Goal: Task Accomplishment & Management: Manage account settings

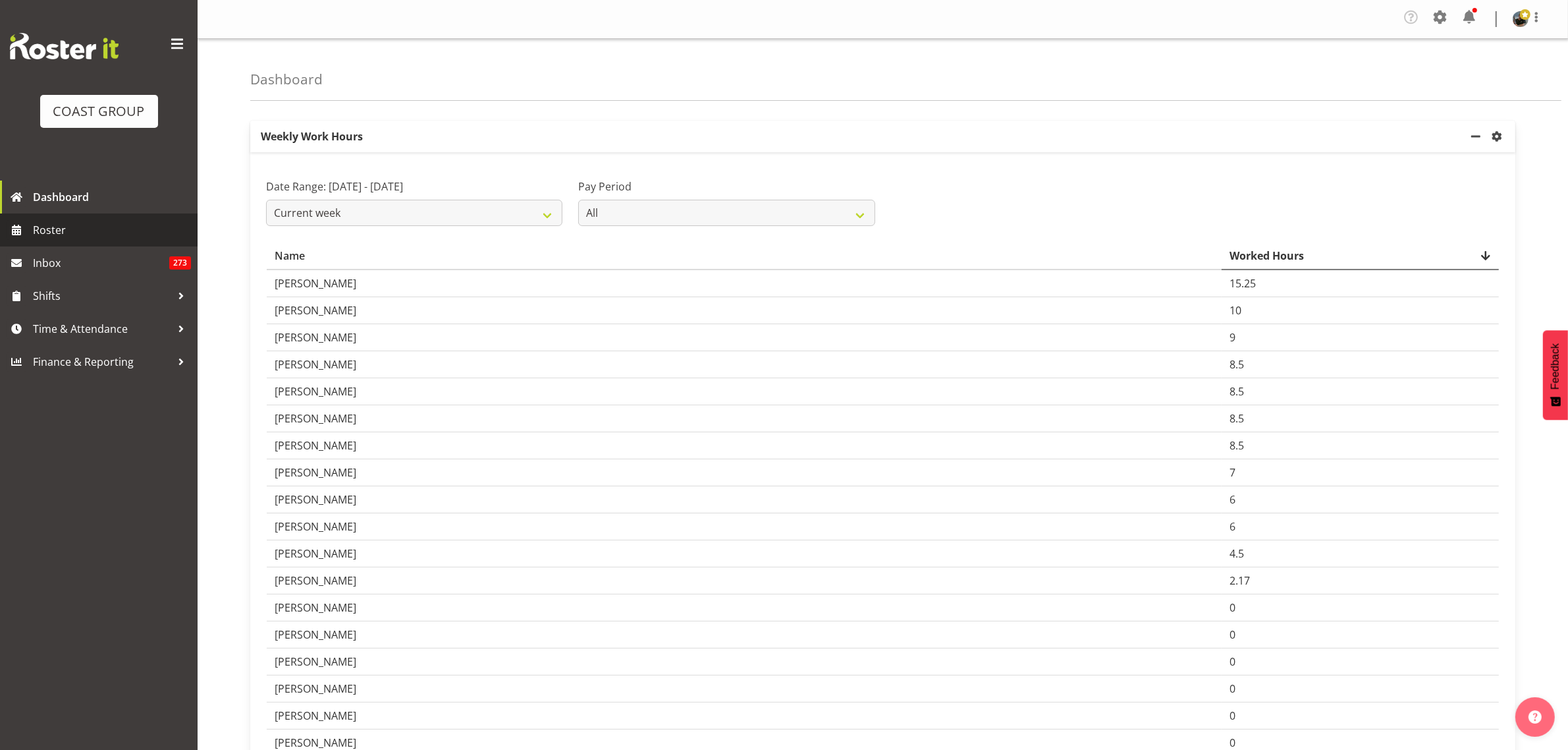
click at [79, 232] on span "Roster" at bounding box center [112, 230] width 158 height 20
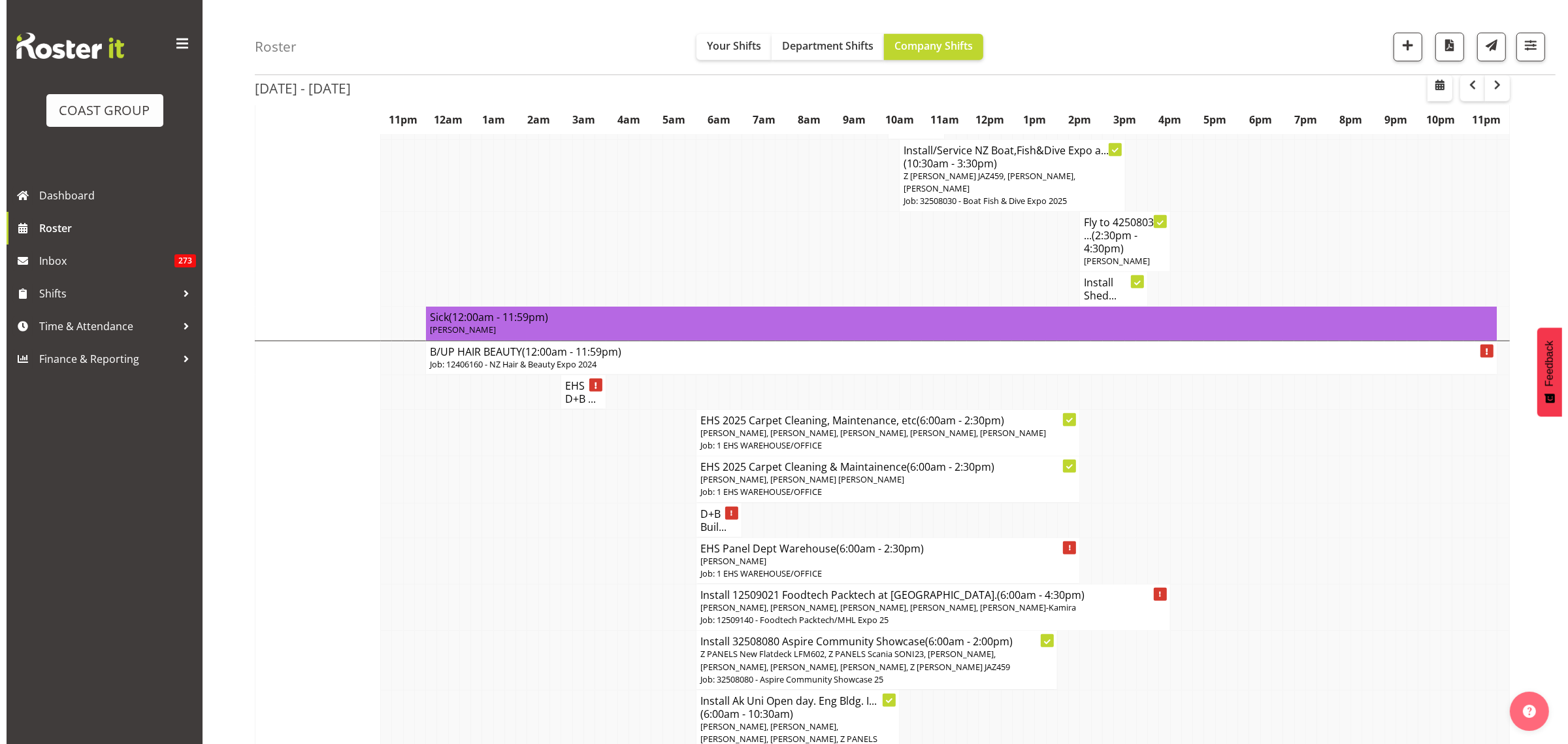
scroll to position [1307, 0]
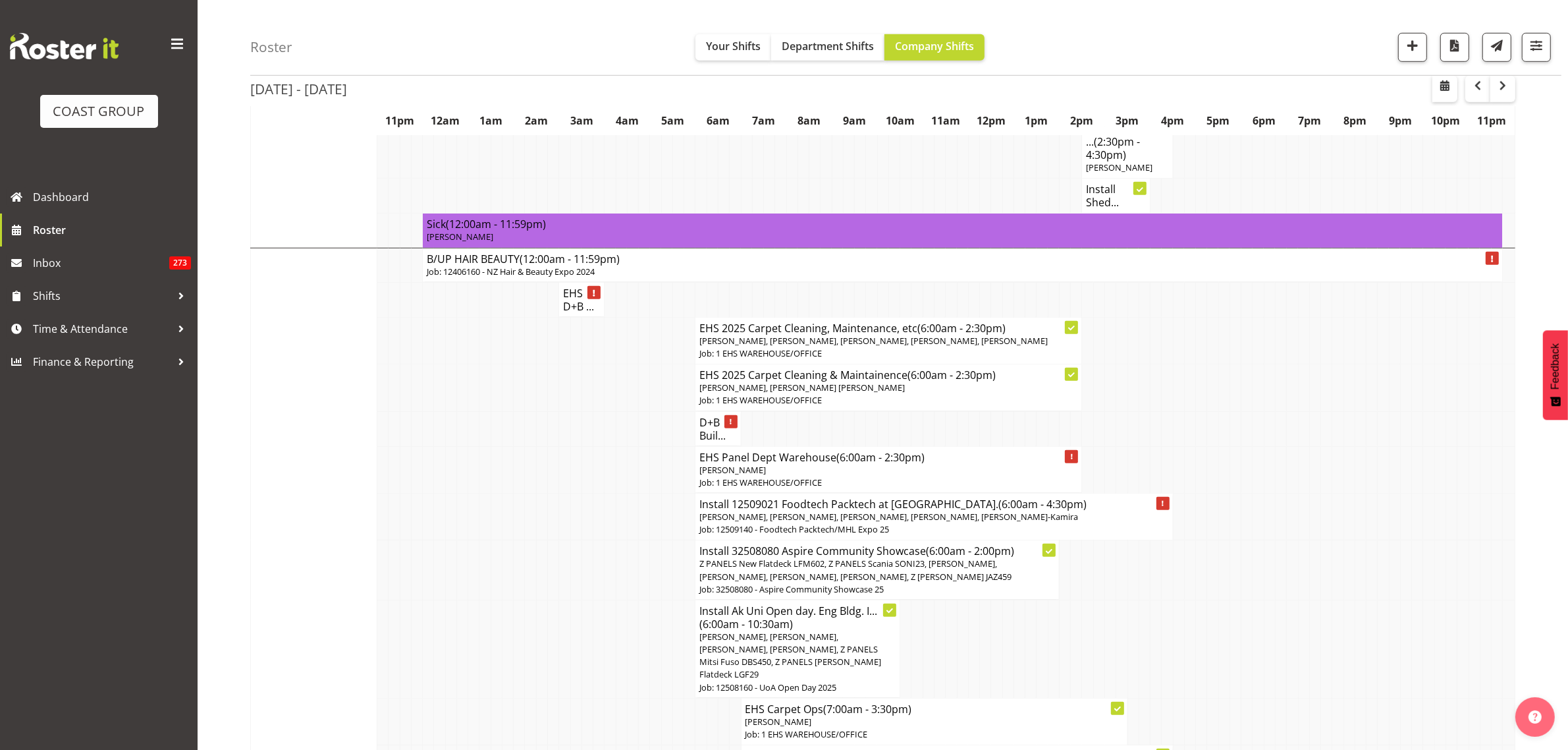
click at [933, 557] on span "Z PANELS New Flatdeck LFM602, Z PANELS Scania SONI23, [PERSON_NAME], [PERSON_NA…" at bounding box center [855, 570] width 312 height 24
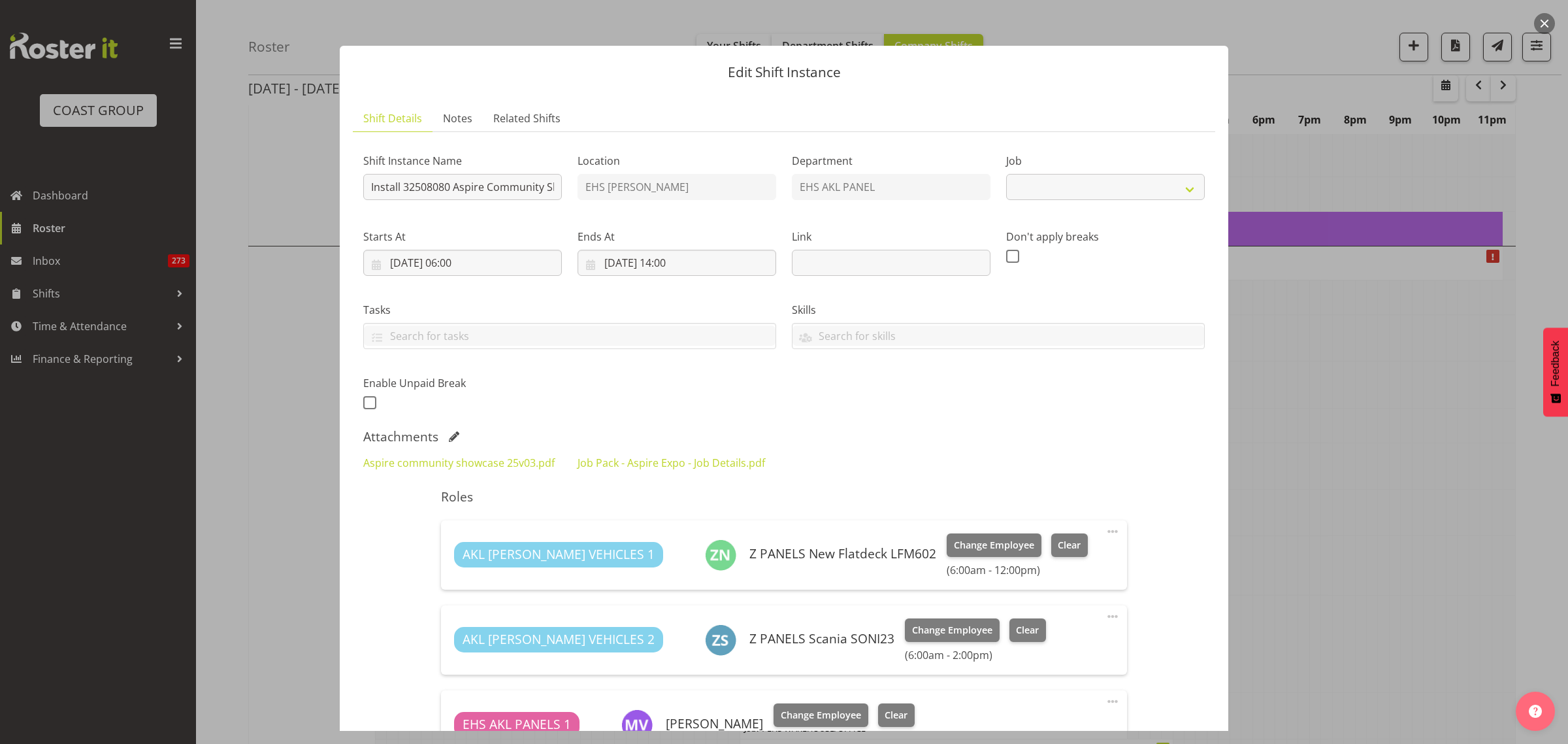
select select "9938"
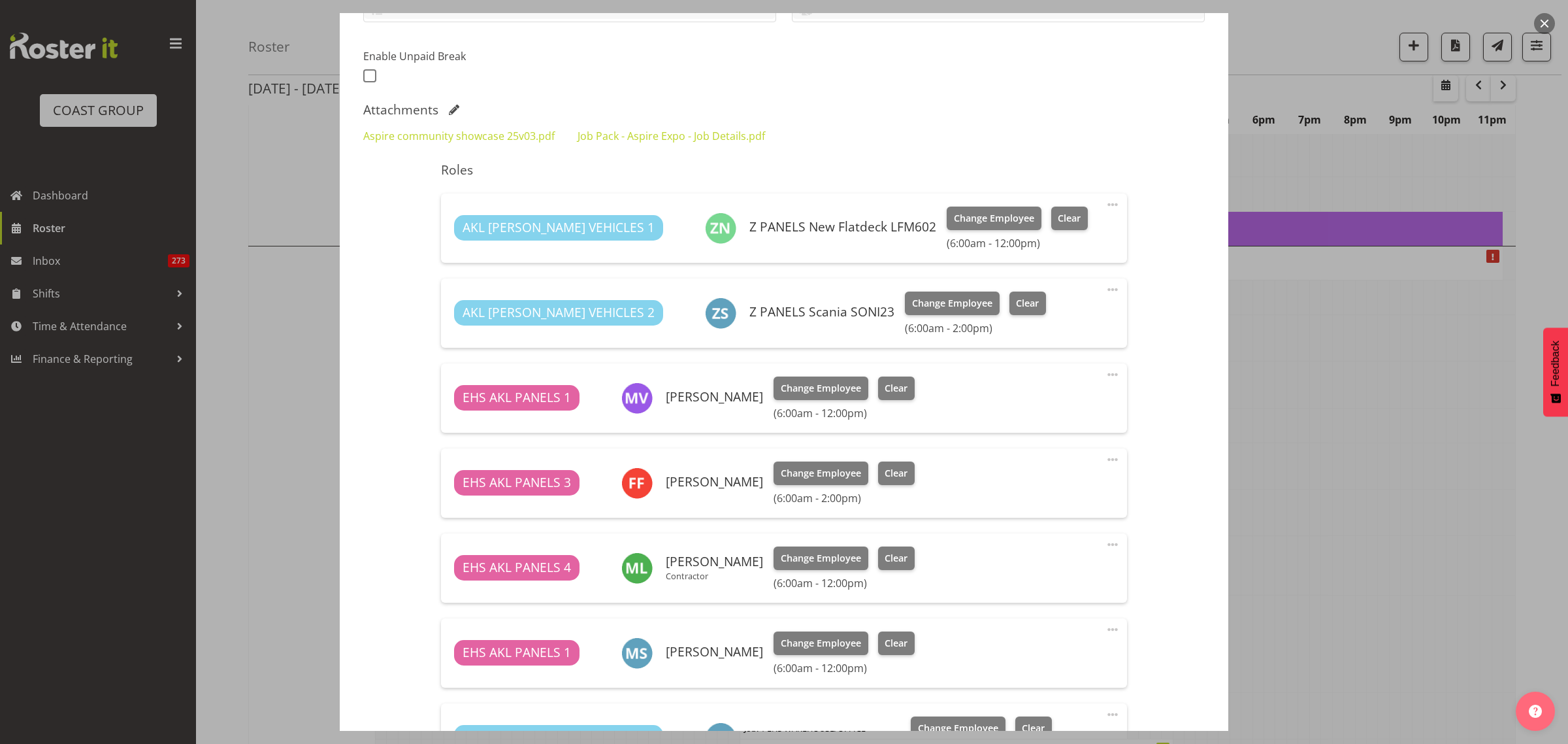
scroll to position [490, 0]
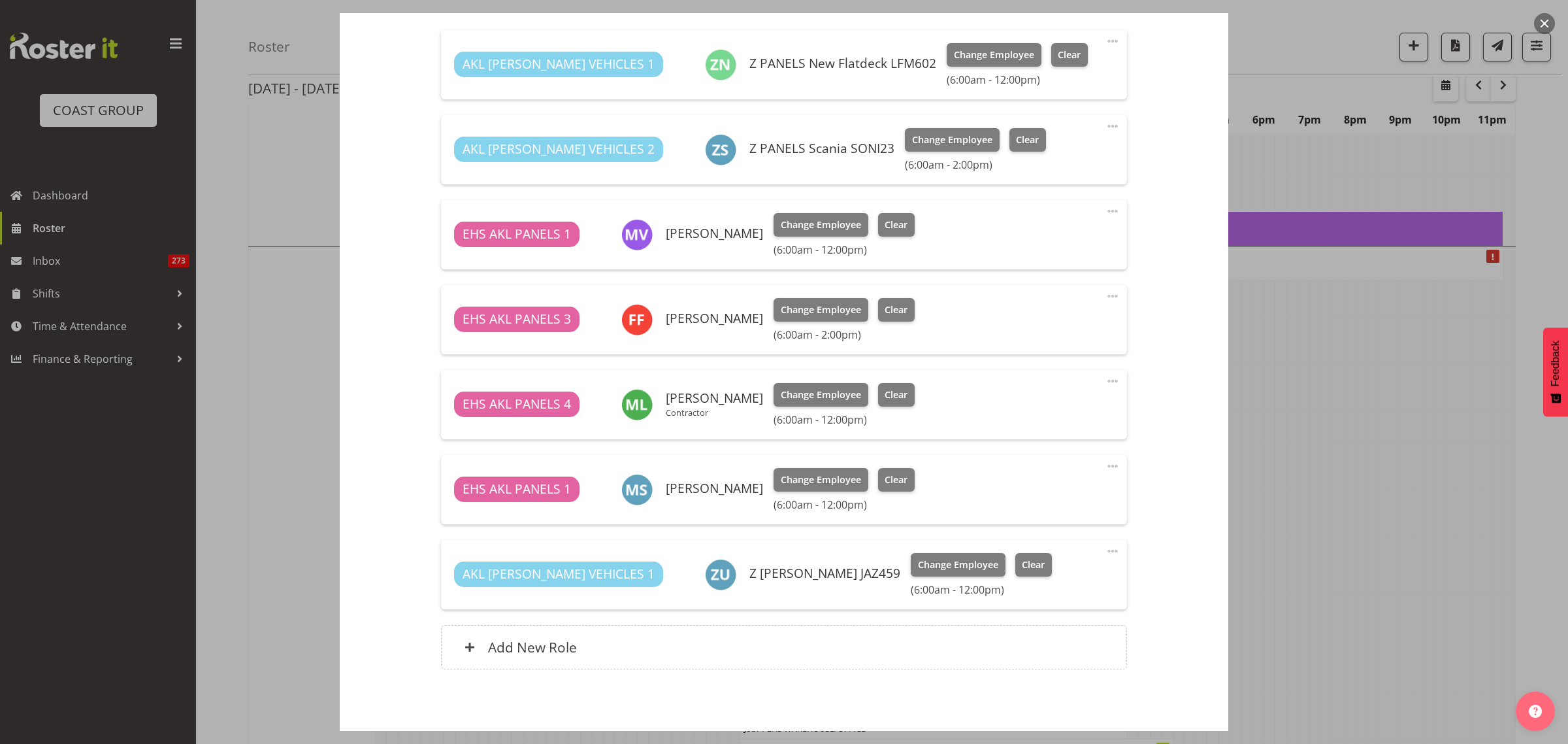
click at [1105, 382] on span at bounding box center [1113, 381] width 16 height 16
click at [1038, 458] on link "Delete" at bounding box center [1057, 459] width 125 height 23
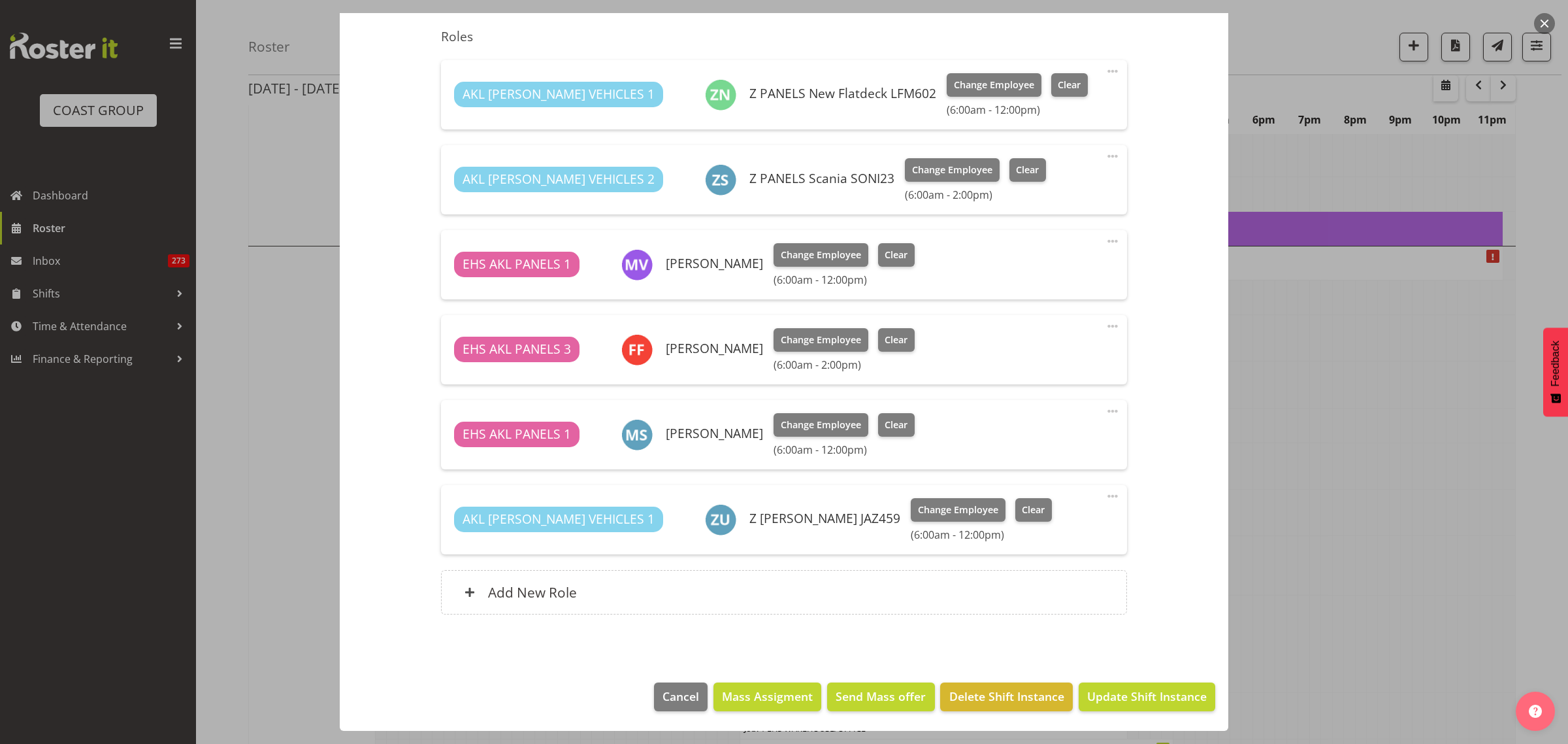
scroll to position [460, 0]
click at [1106, 694] on span "Update Shift Instance" at bounding box center [1147, 696] width 120 height 17
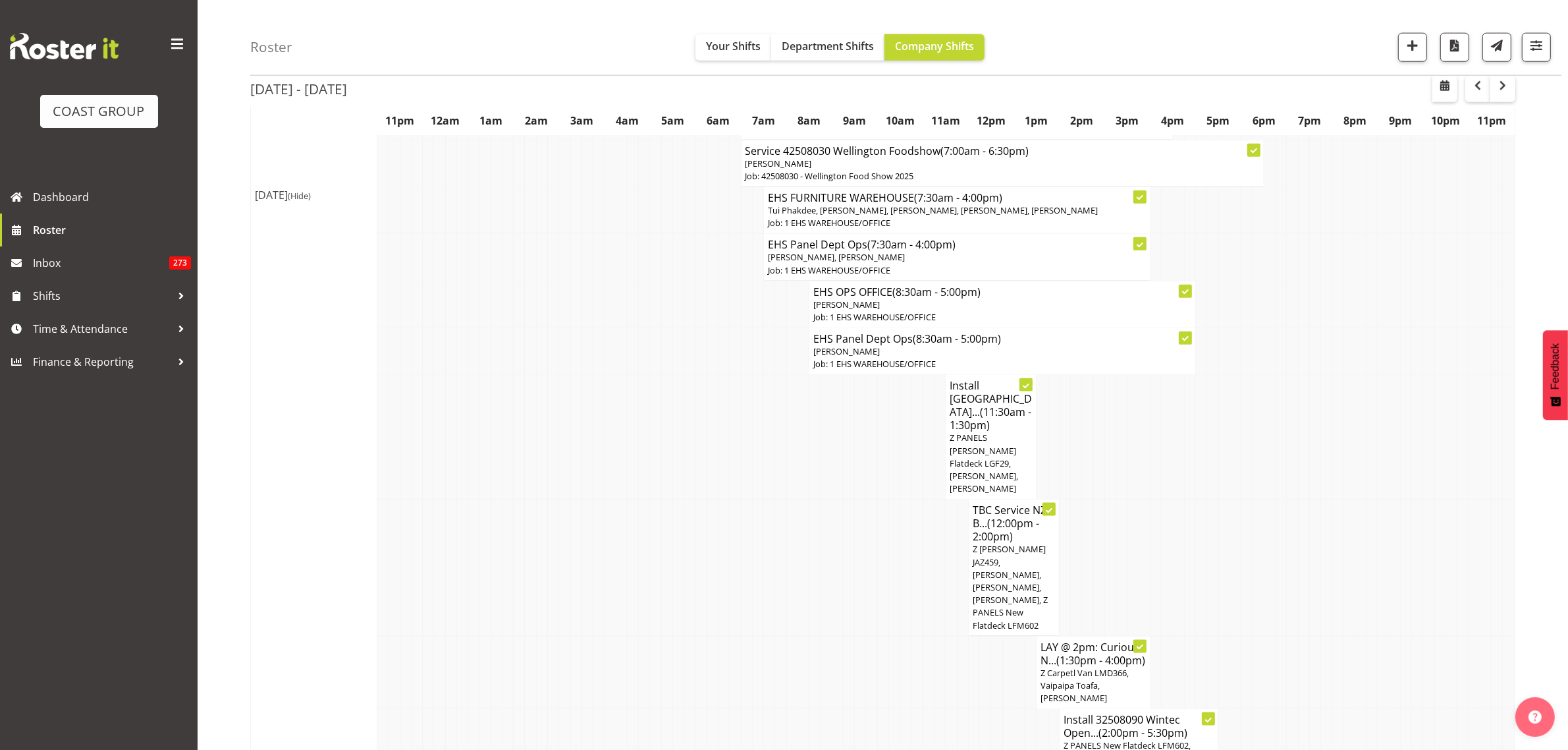
scroll to position [1976, 0]
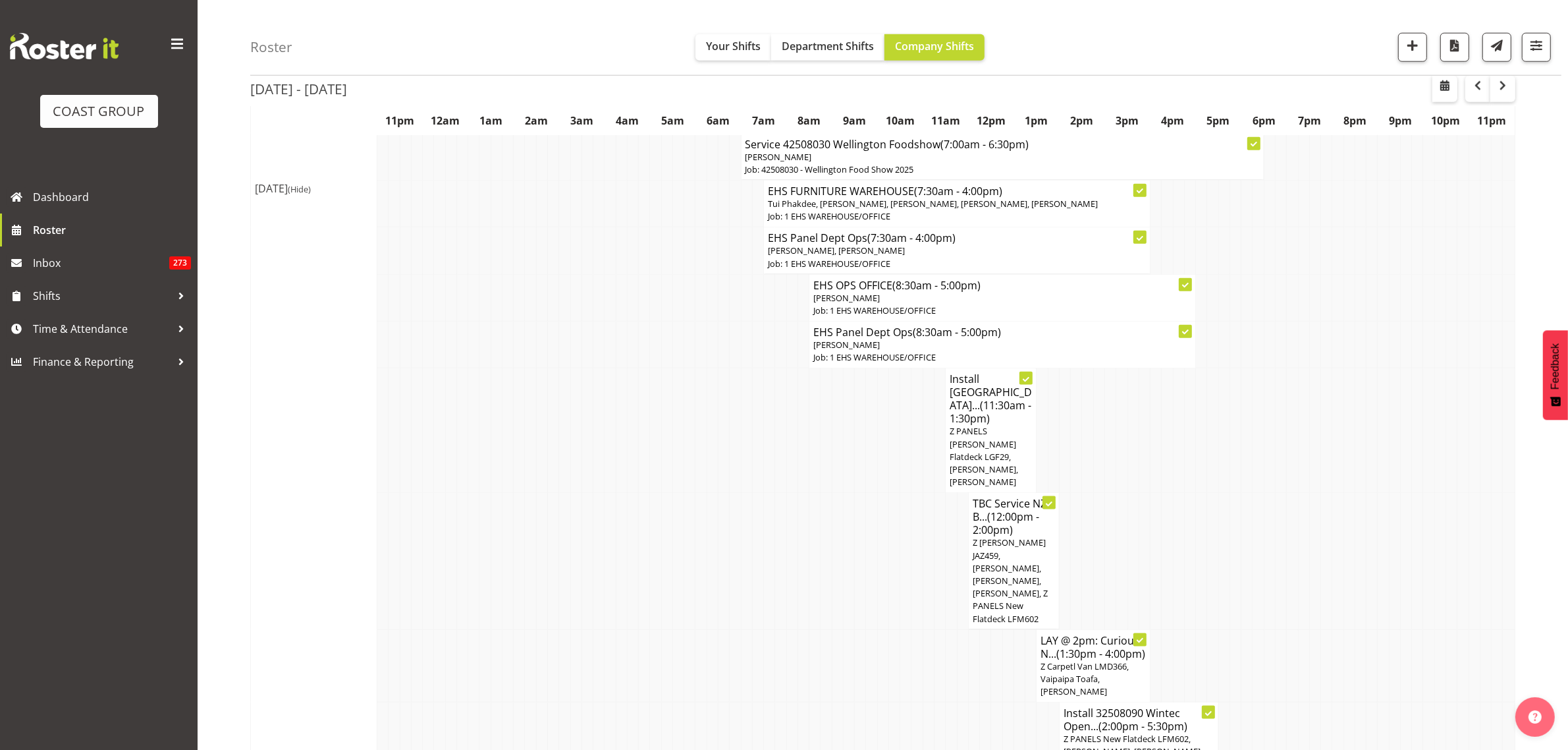
click at [1007, 537] on span "Z [PERSON_NAME] JAZ459, [PERSON_NAME], [PERSON_NAME], [PERSON_NAME], Z PANELS N…" at bounding box center [1010, 580] width 75 height 88
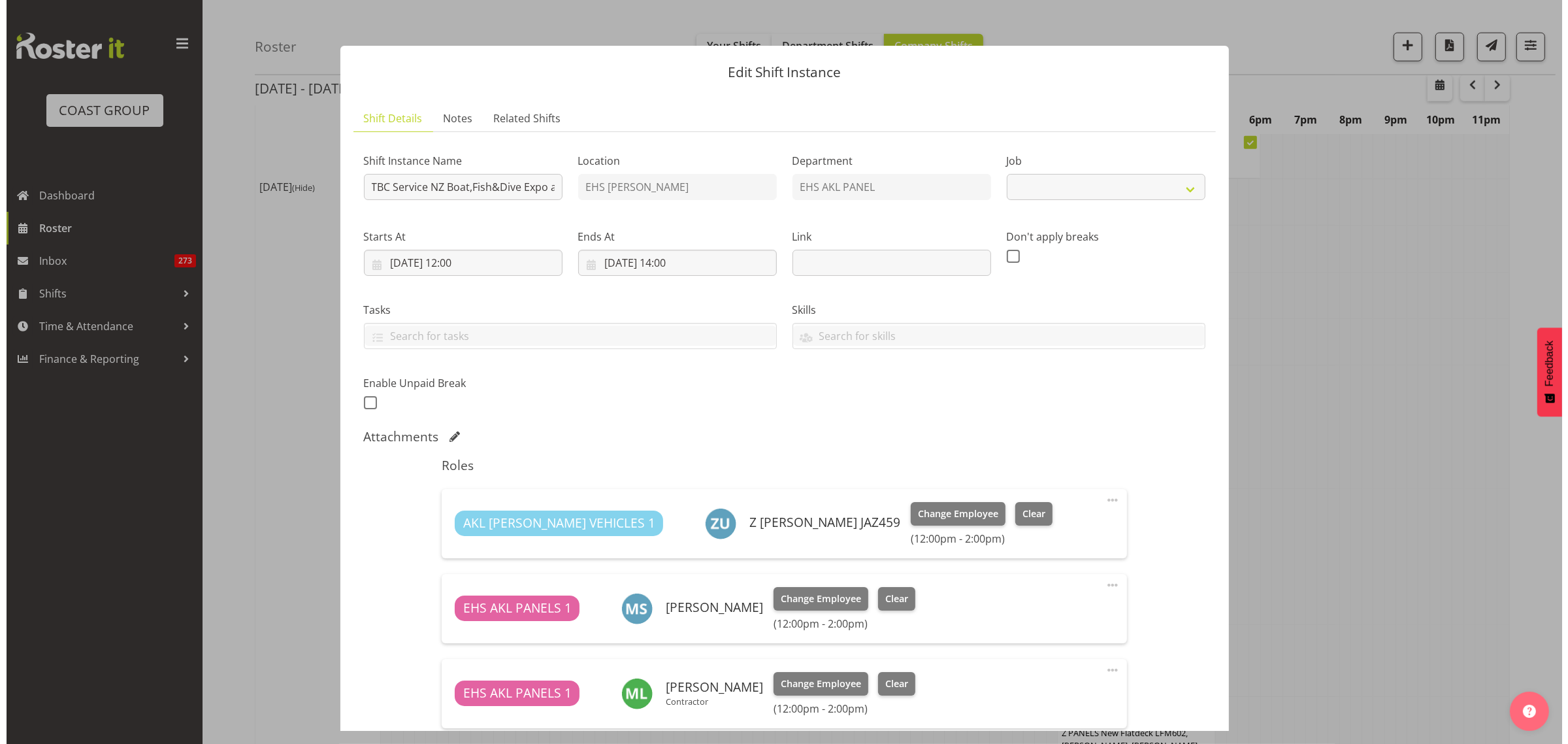
scroll to position [1955, 0]
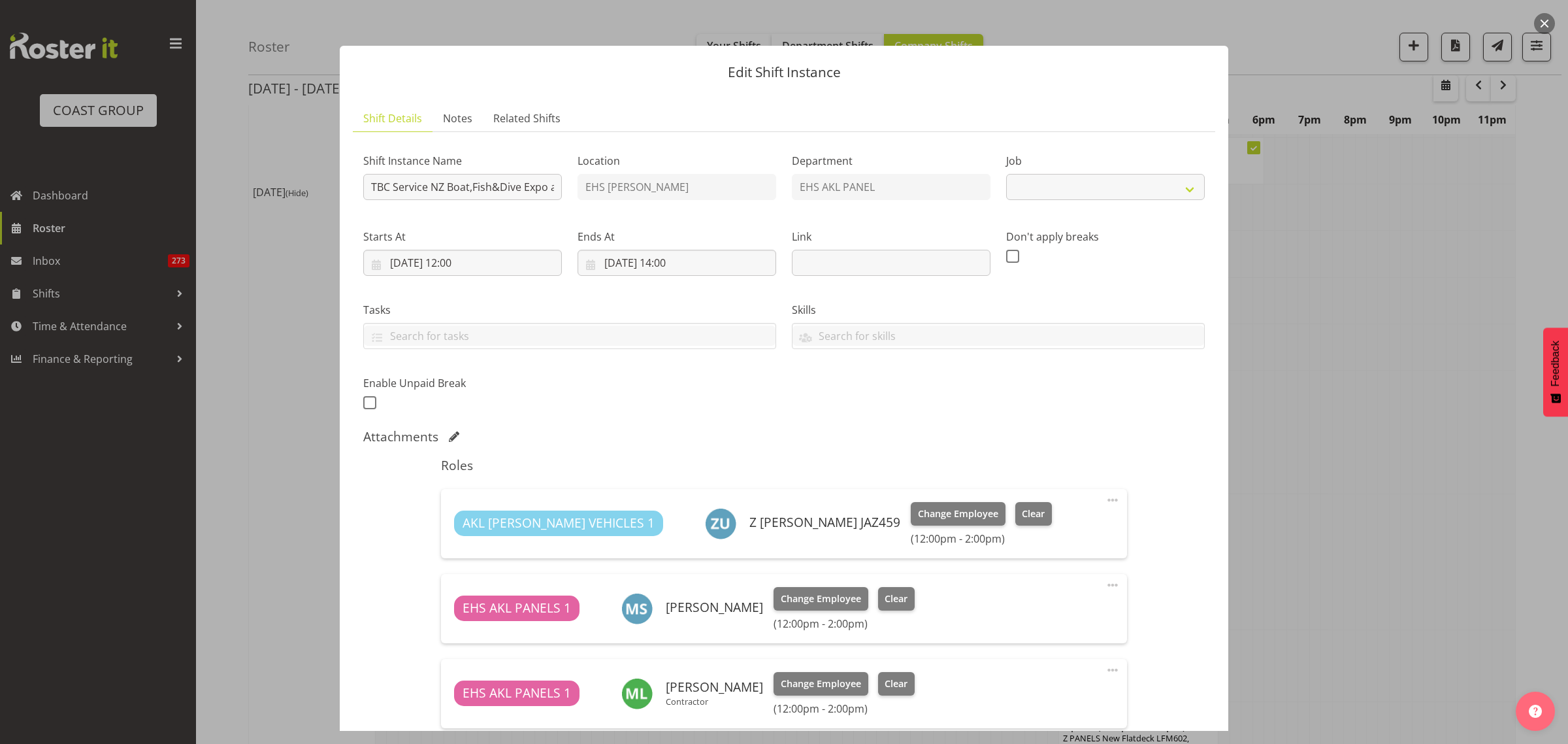
select select "9138"
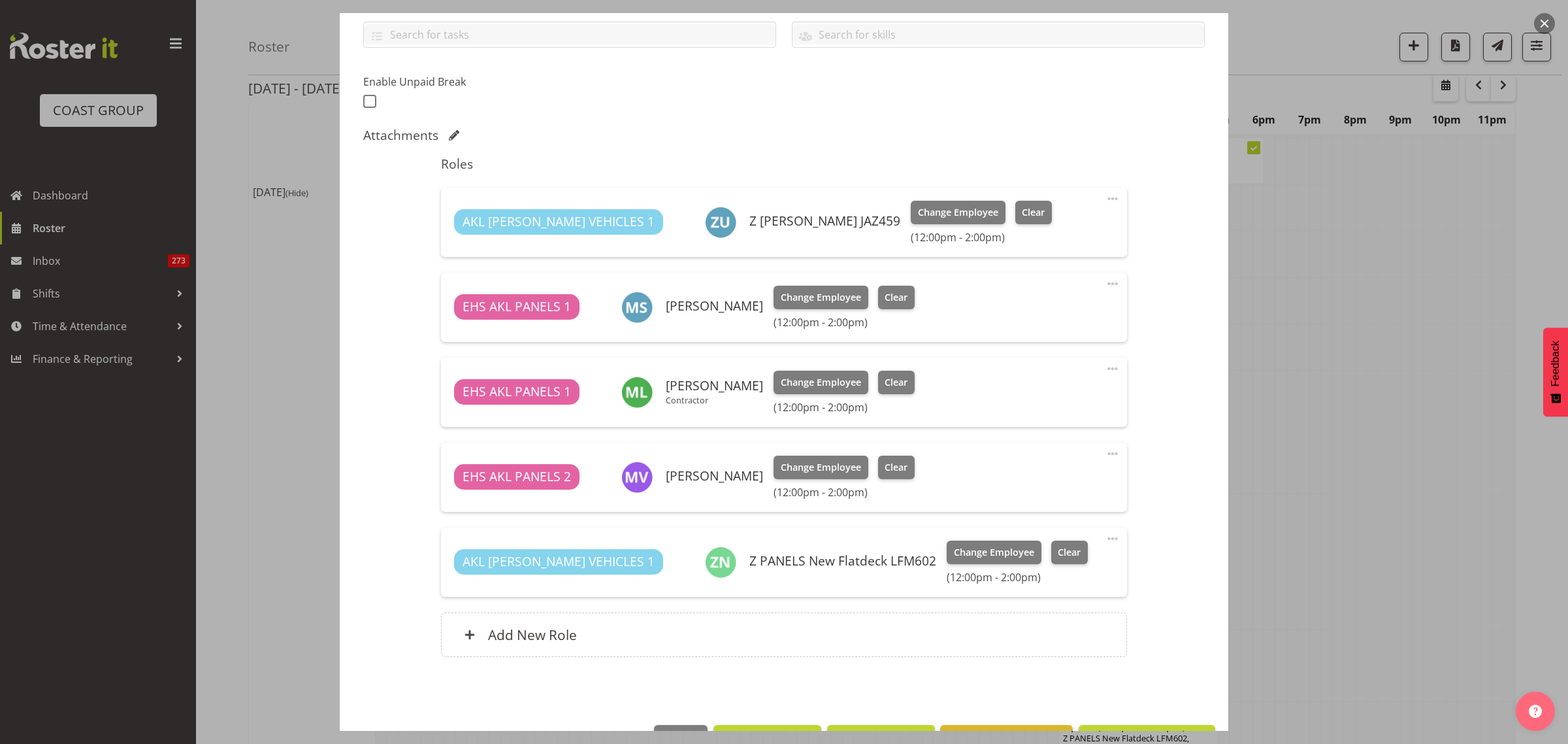
scroll to position [327, 0]
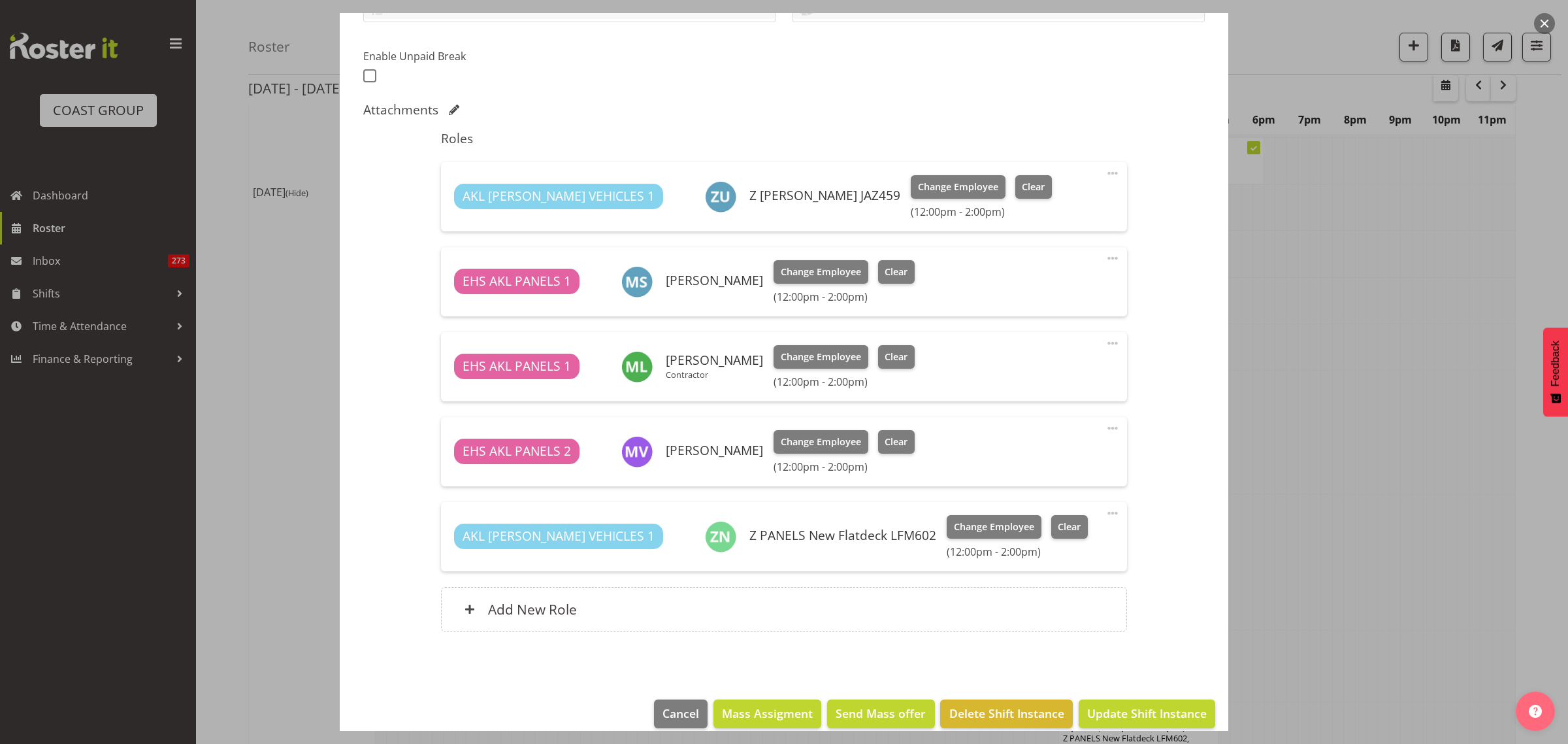
click at [1105, 344] on span at bounding box center [1113, 344] width 16 height 16
click at [1026, 412] on link "Delete" at bounding box center [1057, 421] width 125 height 23
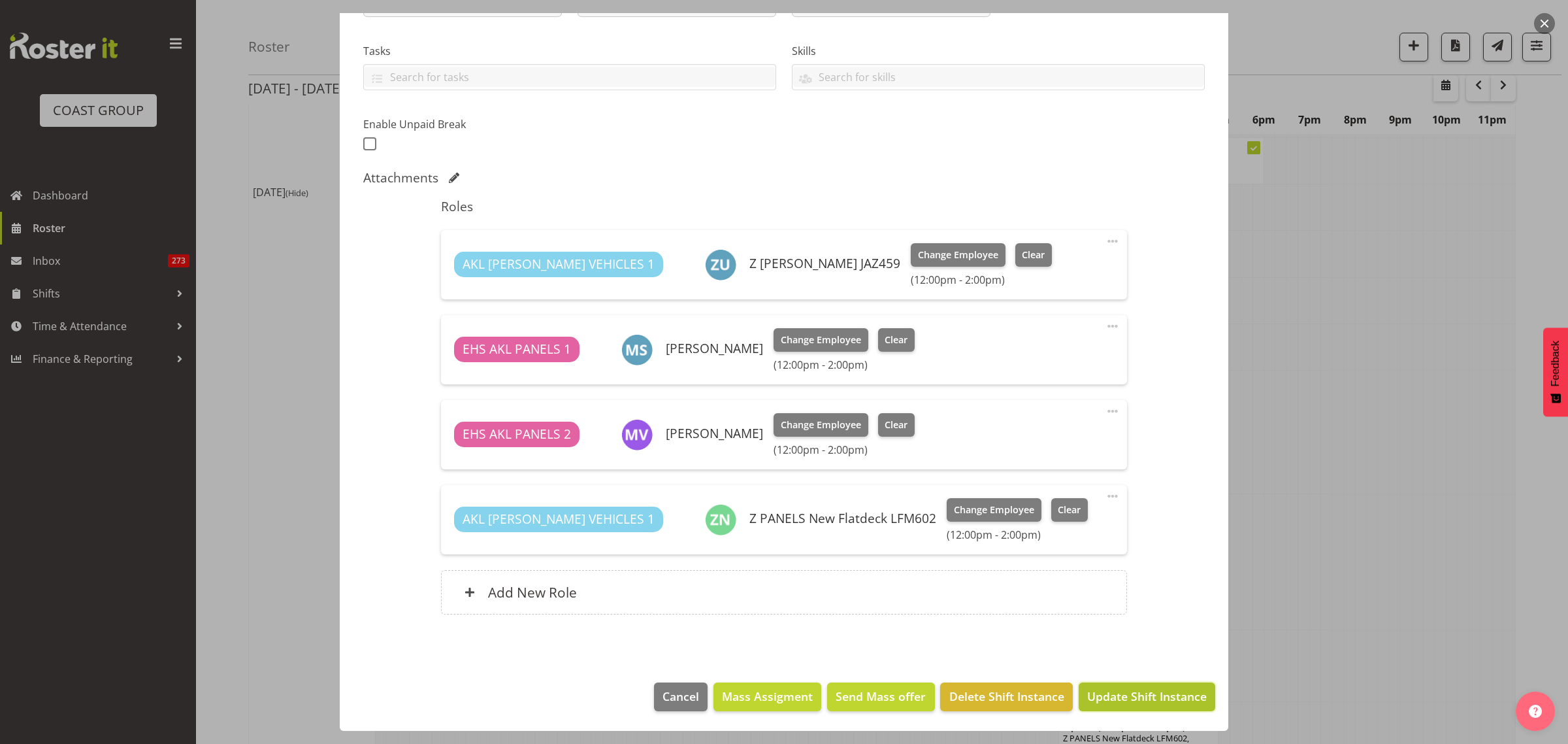
click at [1131, 698] on span "Update Shift Instance" at bounding box center [1147, 695] width 120 height 17
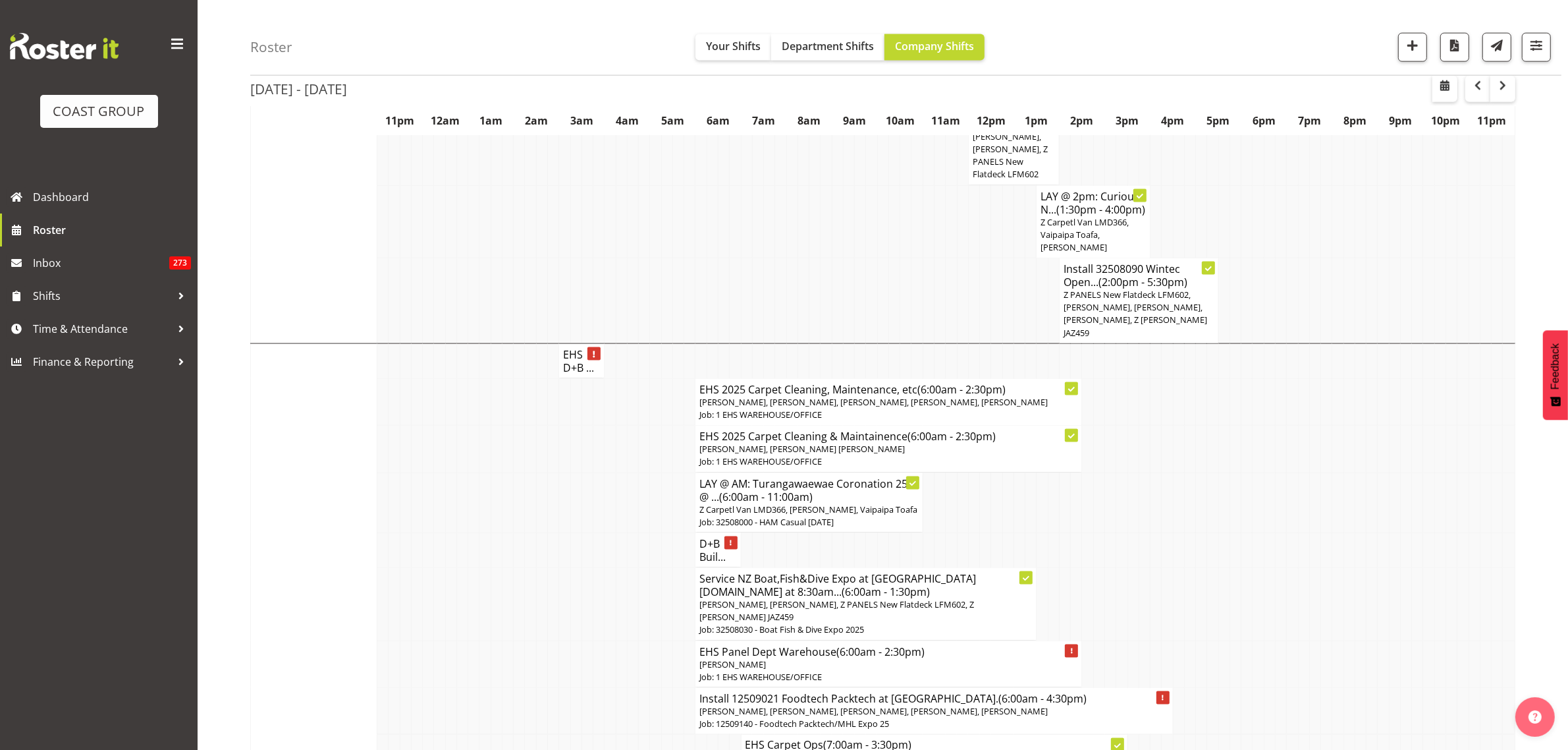
scroll to position [2059, 0]
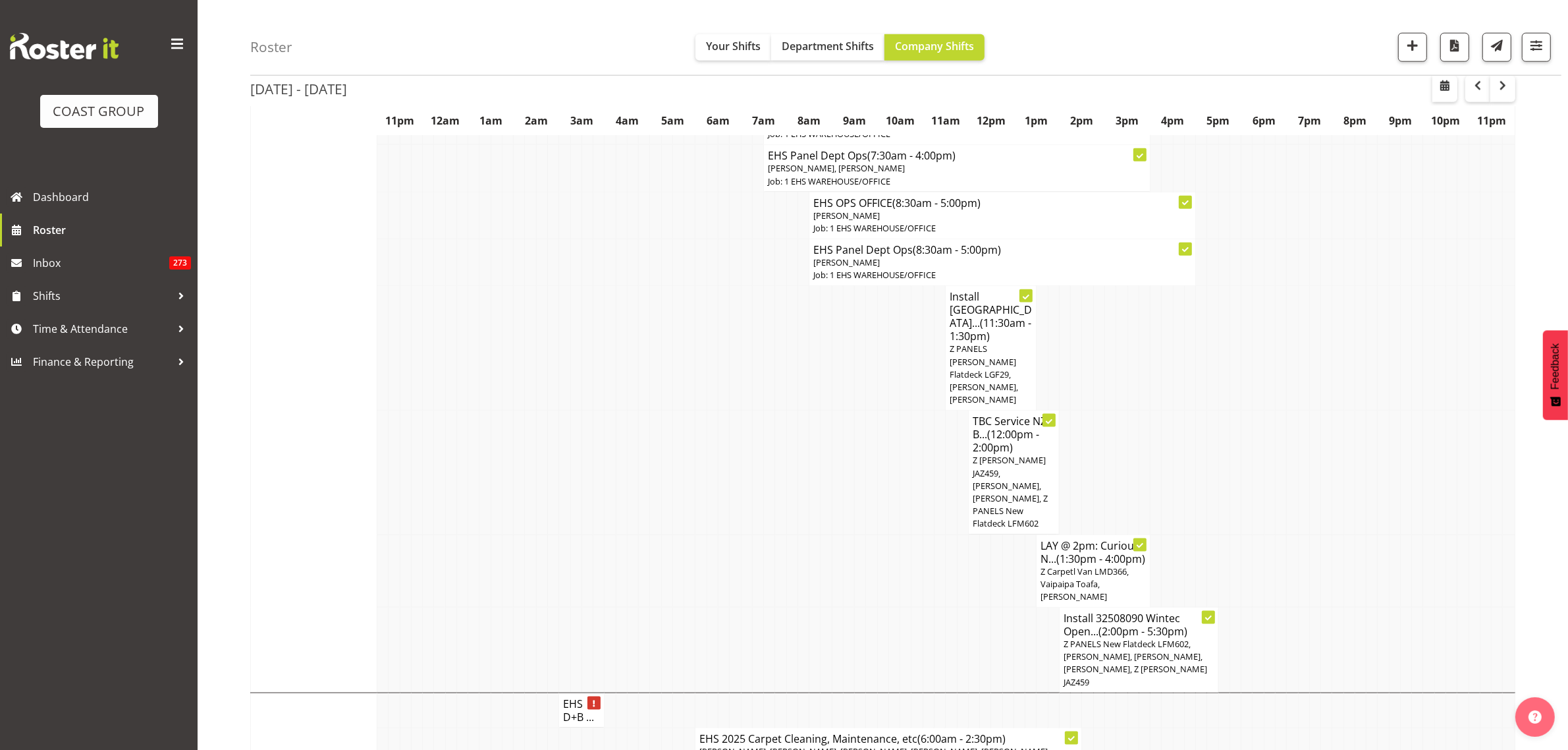
click at [1117, 638] on span "Z PANELS New Flatdeck LFM602, [PERSON_NAME], [PERSON_NAME], [PERSON_NAME], Z [P…" at bounding box center [1136, 663] width 143 height 50
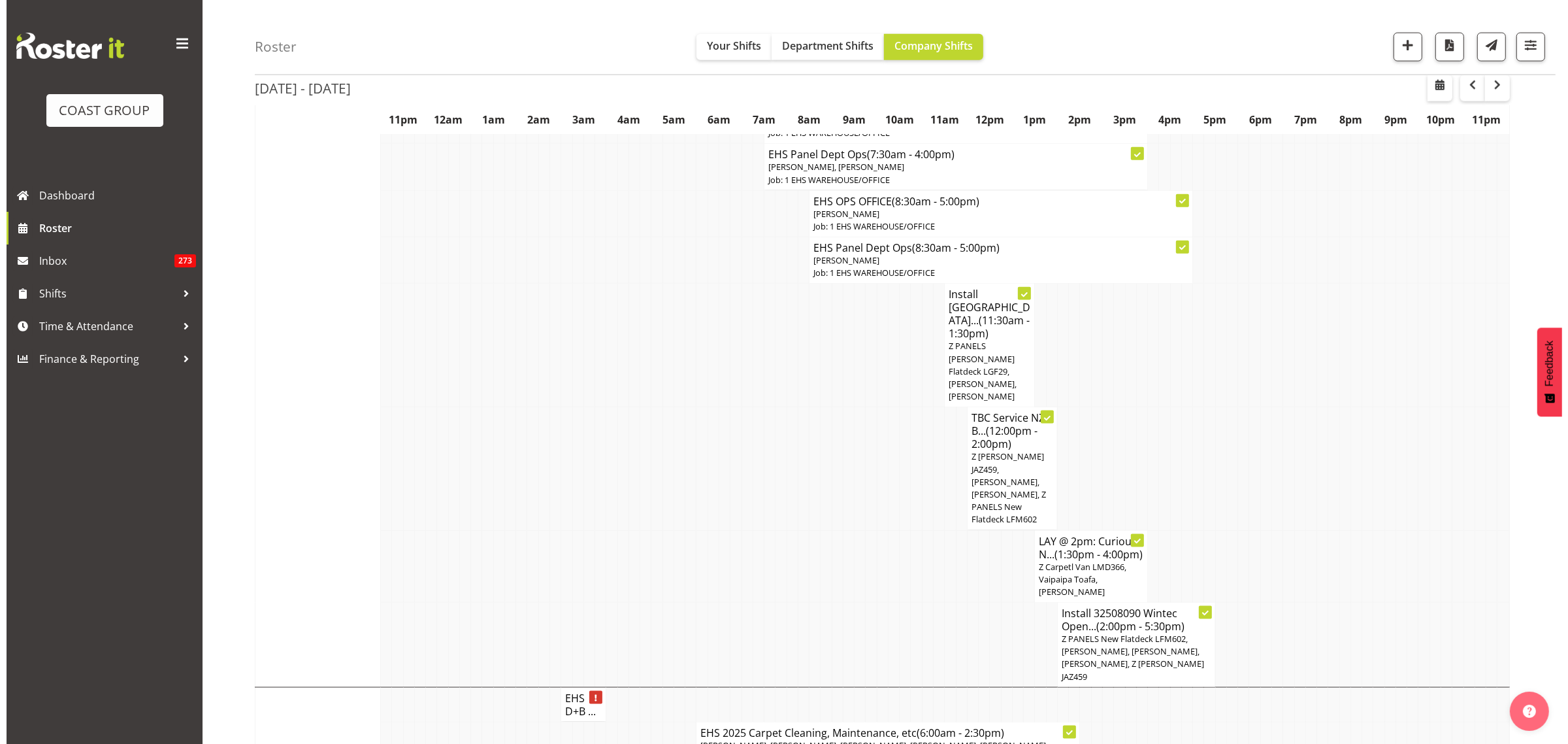
scroll to position [2038, 0]
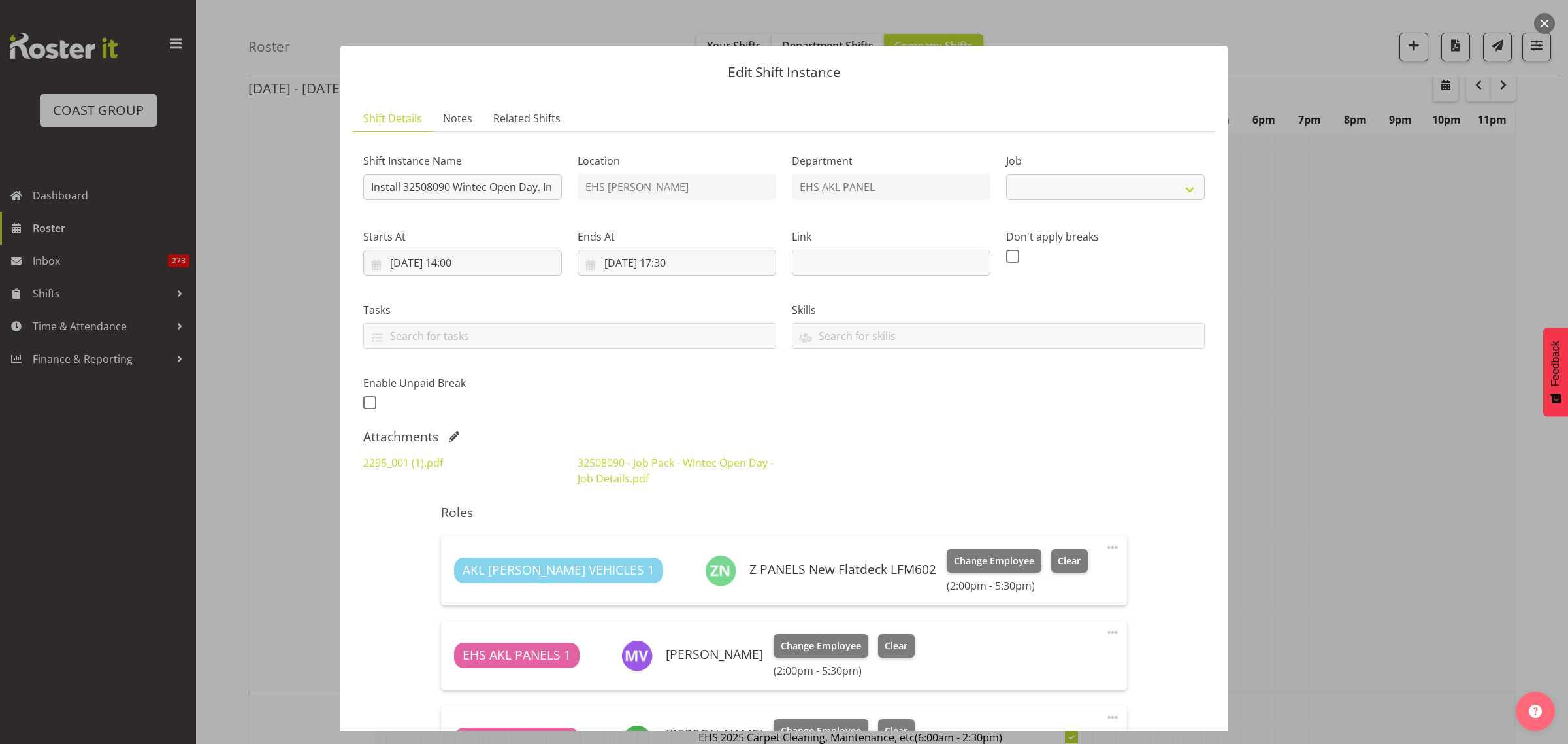
select select "10302"
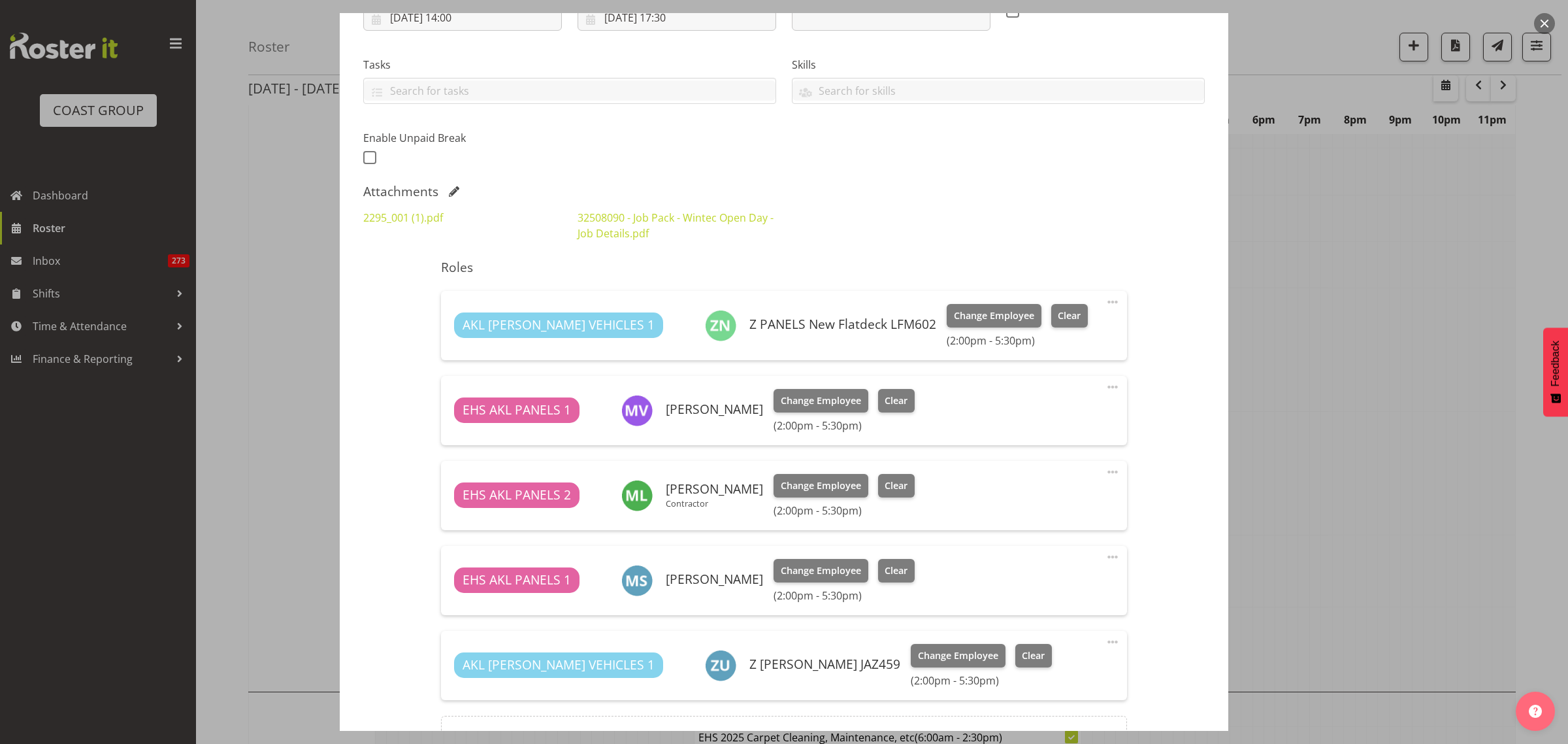
scroll to position [327, 0]
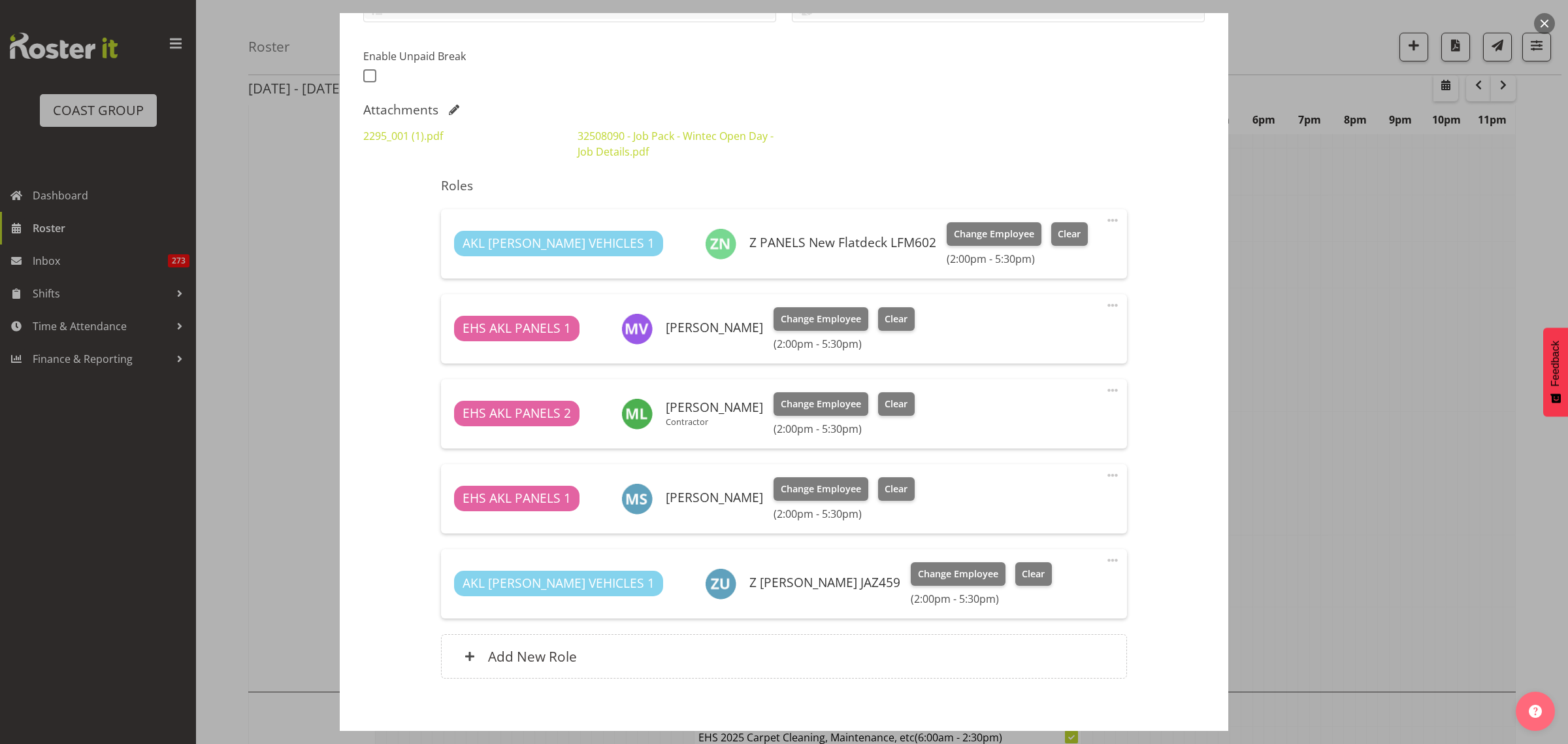
click at [1105, 389] on span at bounding box center [1113, 390] width 16 height 16
click at [1033, 469] on link "Delete" at bounding box center [1057, 468] width 125 height 23
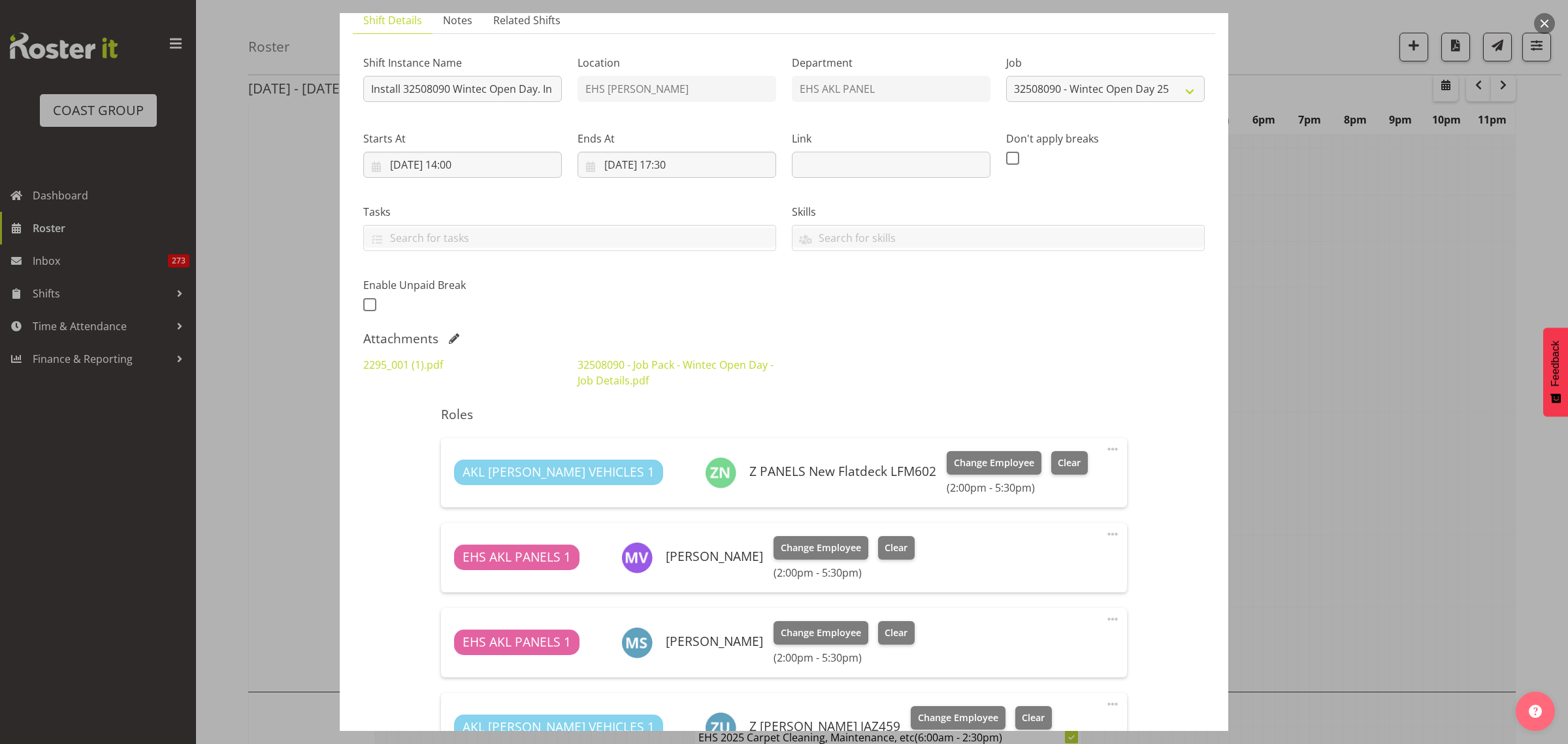
scroll to position [0, 0]
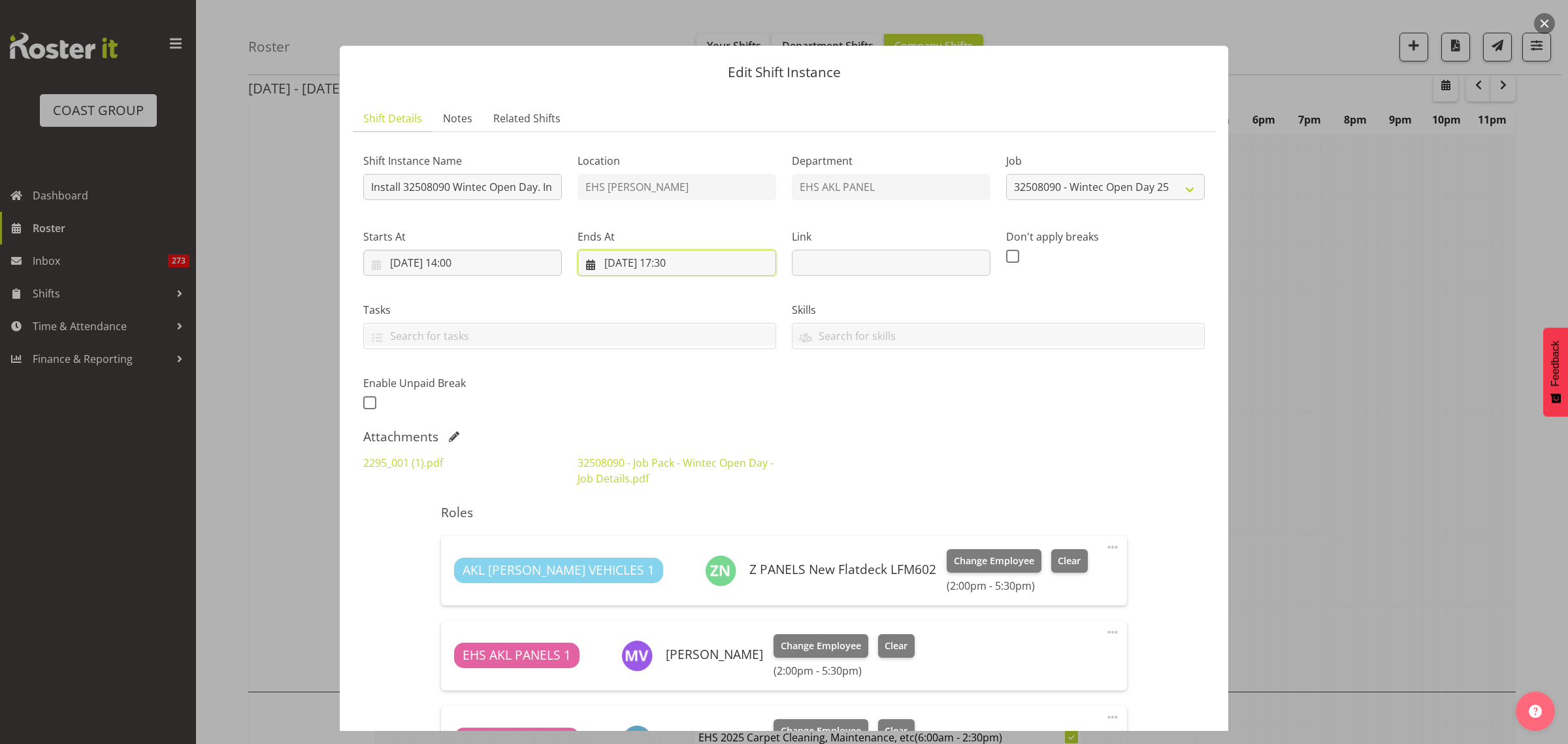
click at [702, 265] on input "[DATE] 17:30" at bounding box center [677, 262] width 199 height 26
click at [672, 543] on select "00 01 02 03 04 05 06 07 08 09 10 11 12 13 14 15 16 17 18 19 20 21 22 23" at bounding box center [677, 540] width 30 height 26
select select "18"
click at [662, 527] on select "00 01 02 03 04 05 06 07 08 09 10 11 12 13 14 15 16 17 18 19 20 21 22 23" at bounding box center [677, 540] width 30 height 26
type input "[DATE] 18:30"
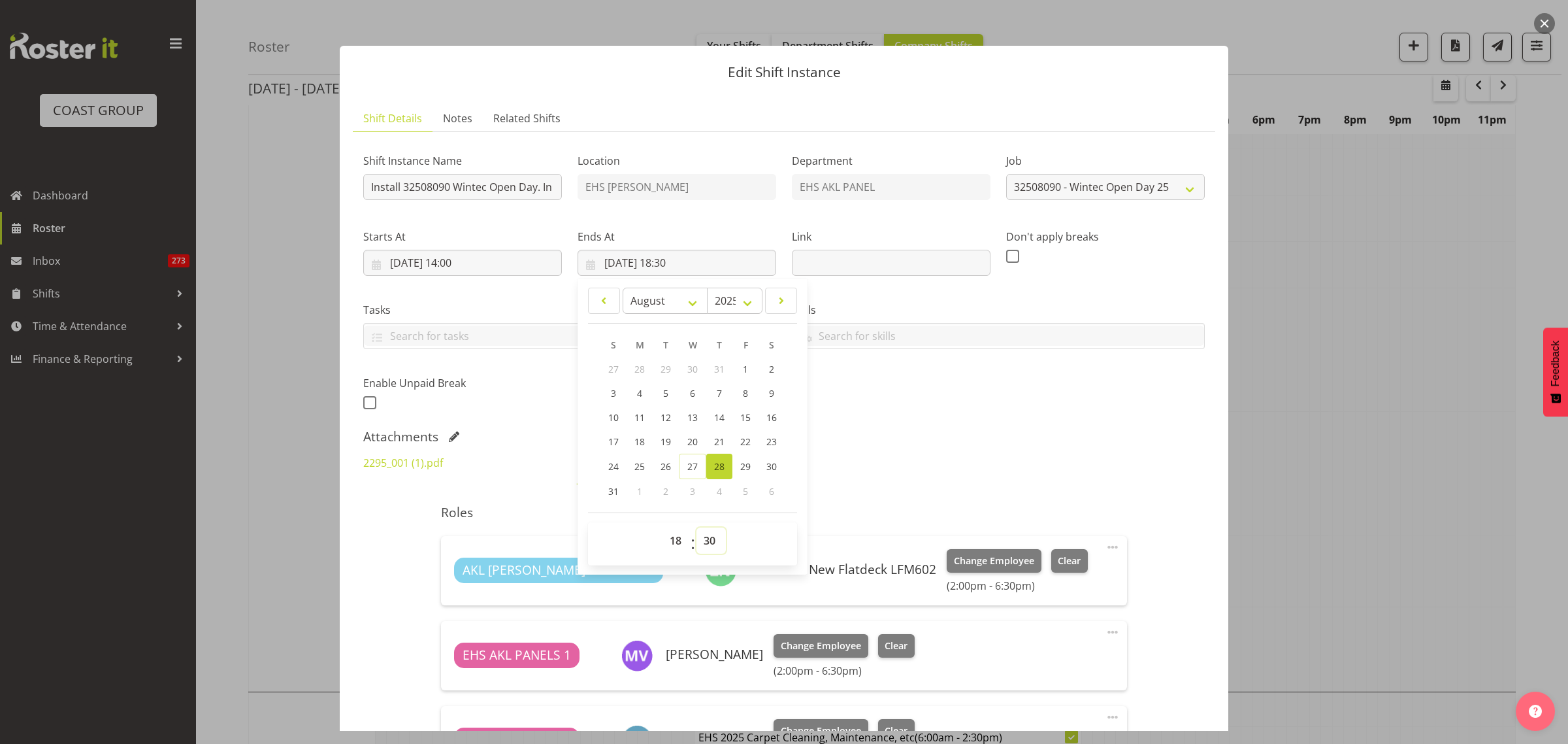
click at [708, 541] on select "00 01 02 03 04 05 06 07 08 09 10 11 12 13 14 15 16 17 18 19 20 21 22 23 24 25 2…" at bounding box center [711, 540] width 30 height 26
select select "0"
click at [697, 527] on select "00 01 02 03 04 05 06 07 08 09 10 11 12 13 14 15 16 17 18 19 20 21 22 23 24 25 2…" at bounding box center [711, 540] width 30 height 26
type input "[DATE] 18:00"
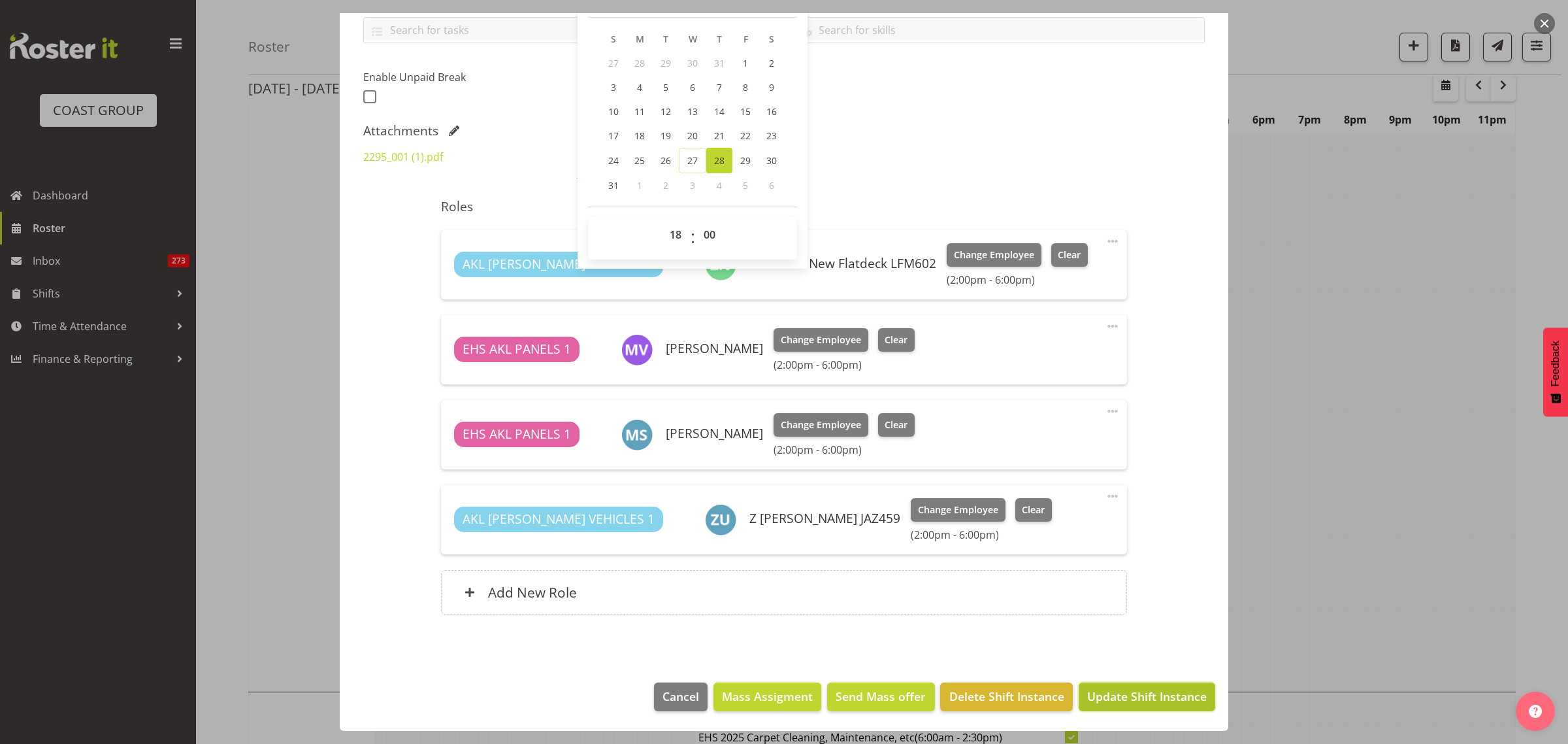
click at [1116, 699] on span "Update Shift Instance" at bounding box center [1147, 695] width 120 height 17
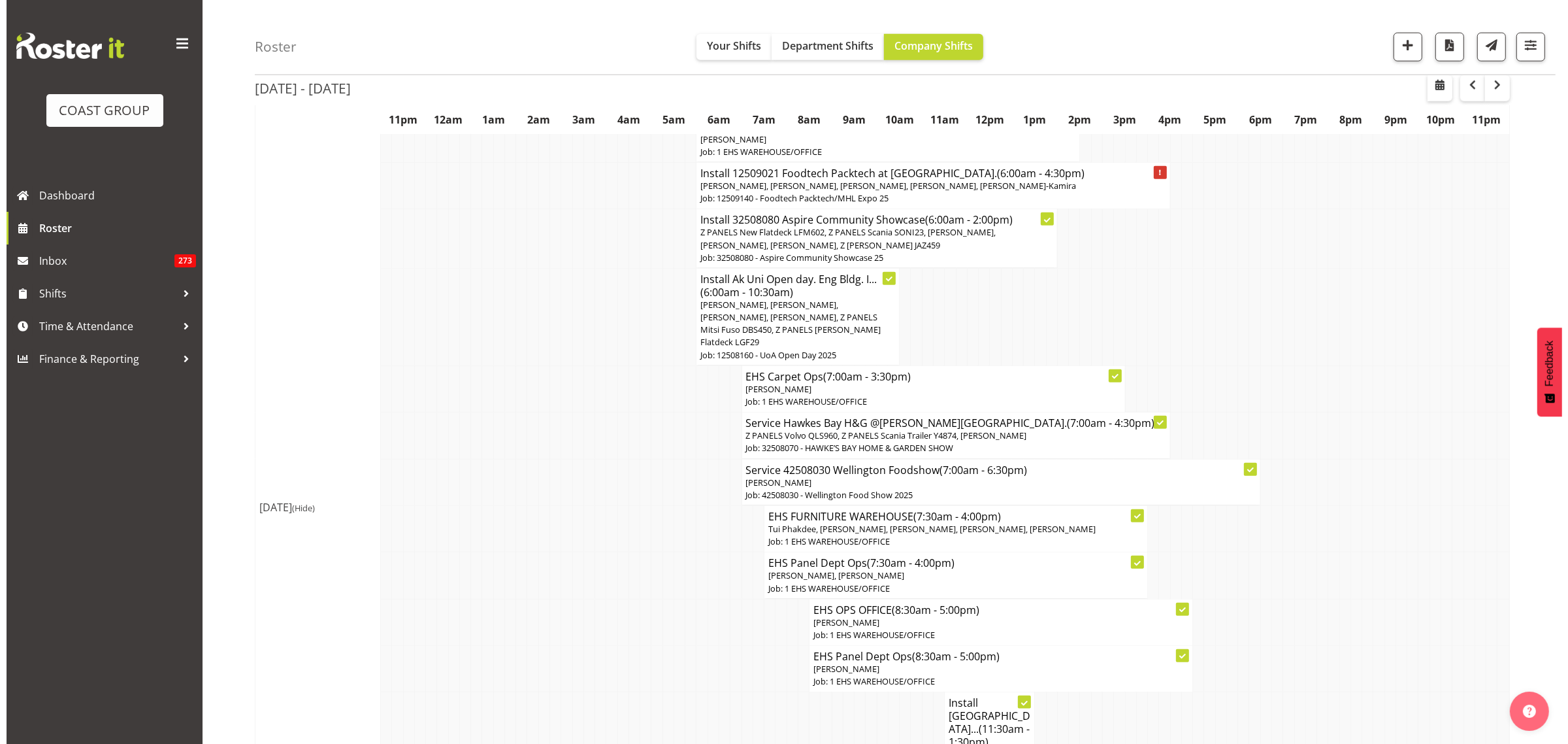
scroll to position [1470, 0]
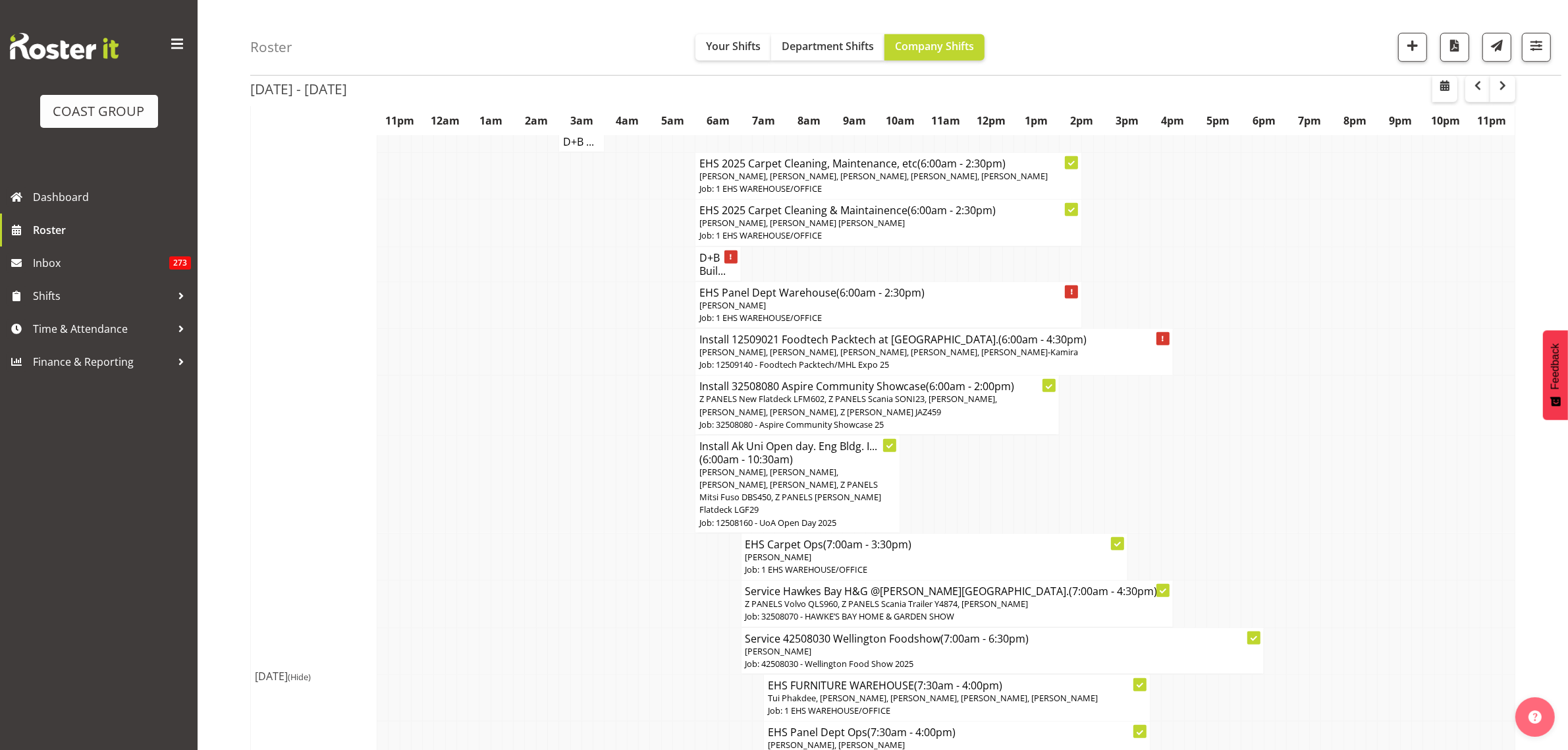
click at [935, 346] on span "[PERSON_NAME], [PERSON_NAME], [PERSON_NAME], [PERSON_NAME], [PERSON_NAME]-Kamira" at bounding box center [888, 351] width 379 height 12
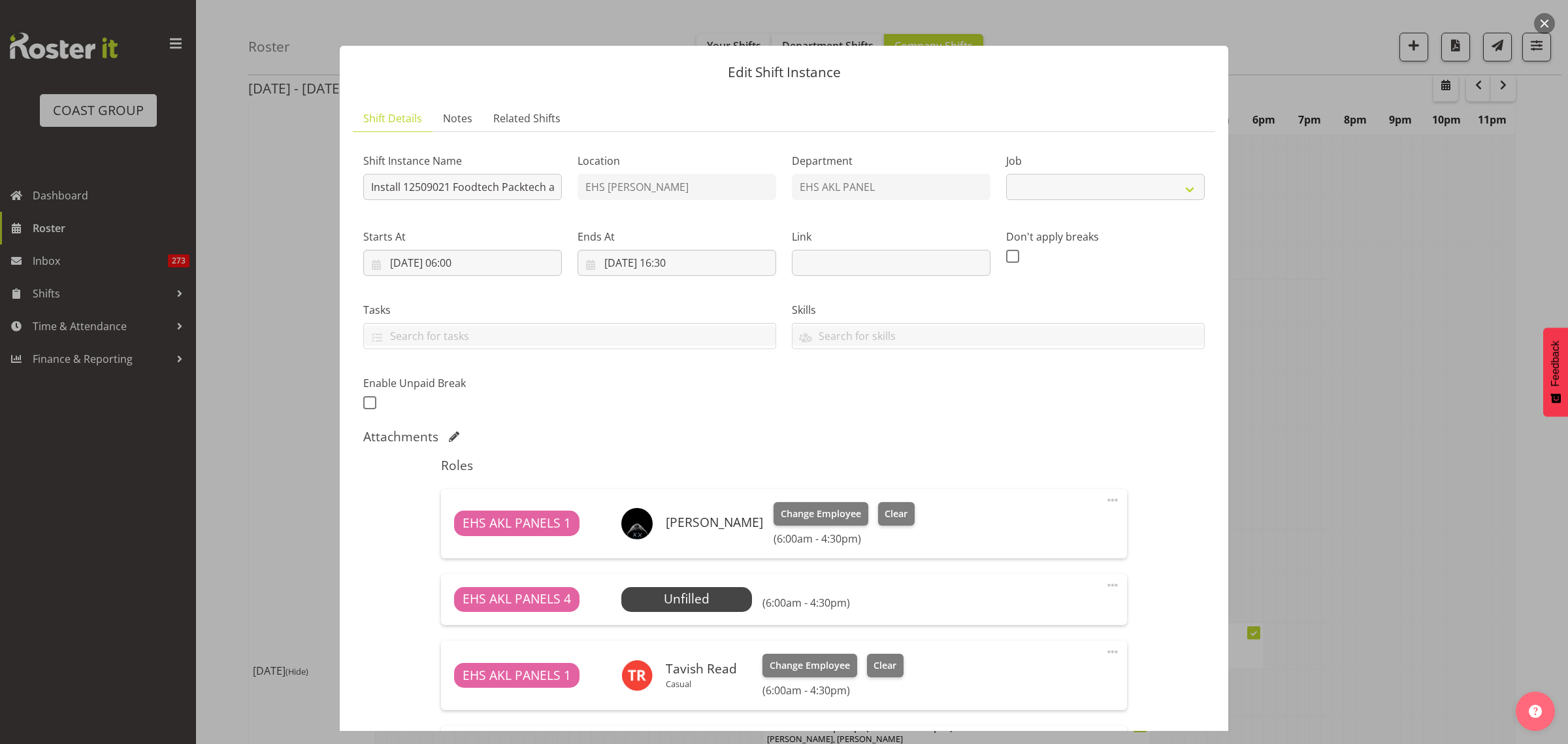
select select "9630"
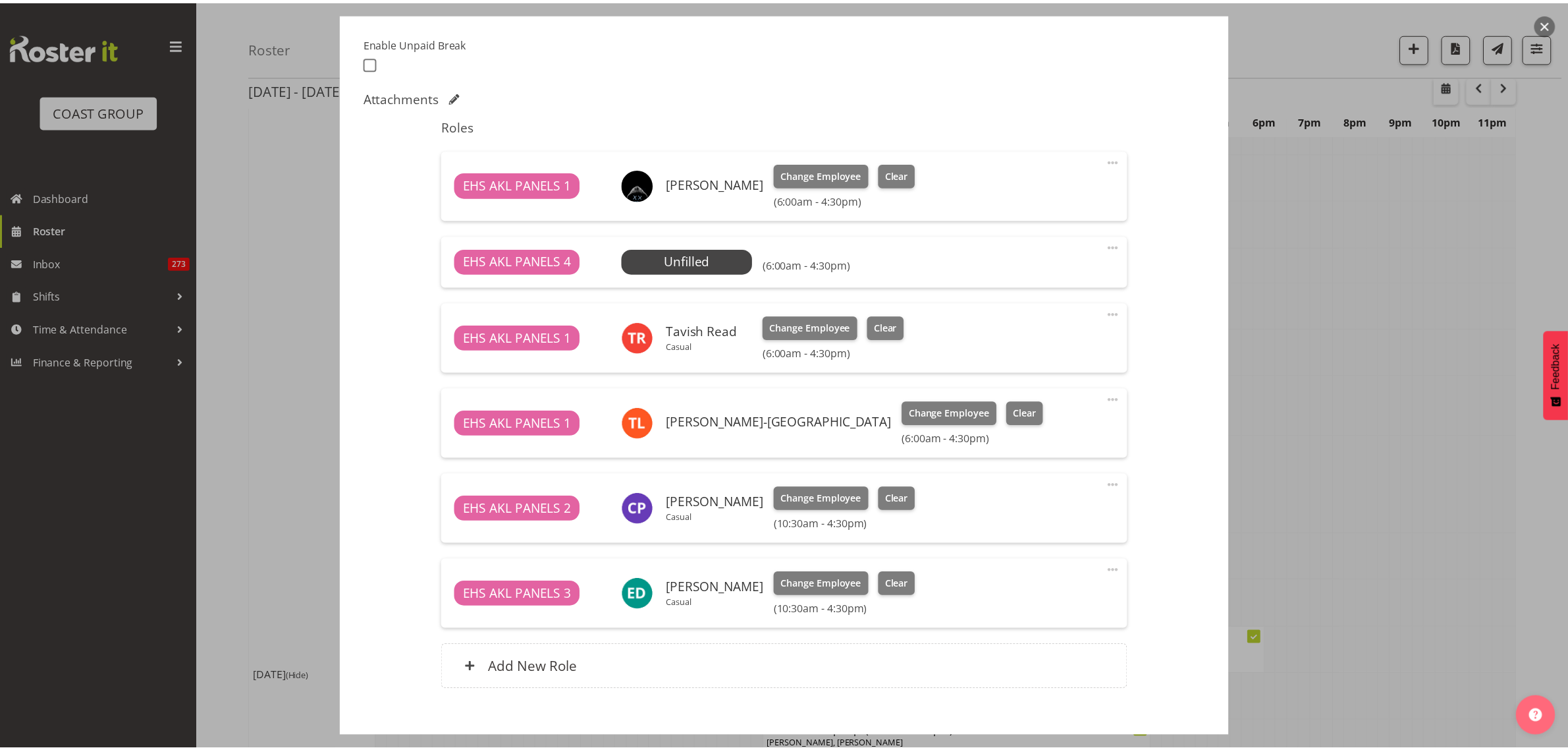
scroll to position [412, 0]
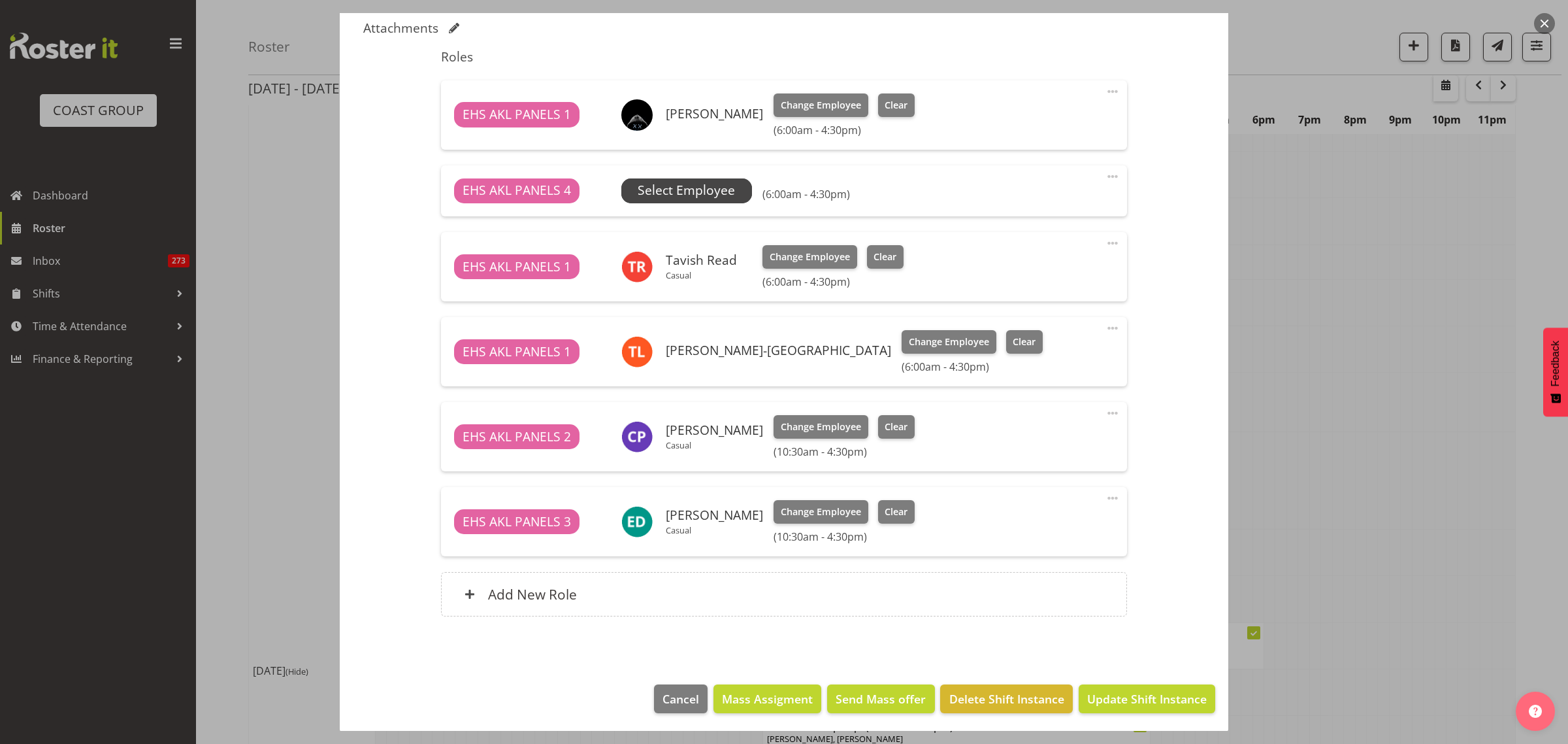
click at [708, 187] on span "Select Employee" at bounding box center [686, 191] width 97 height 19
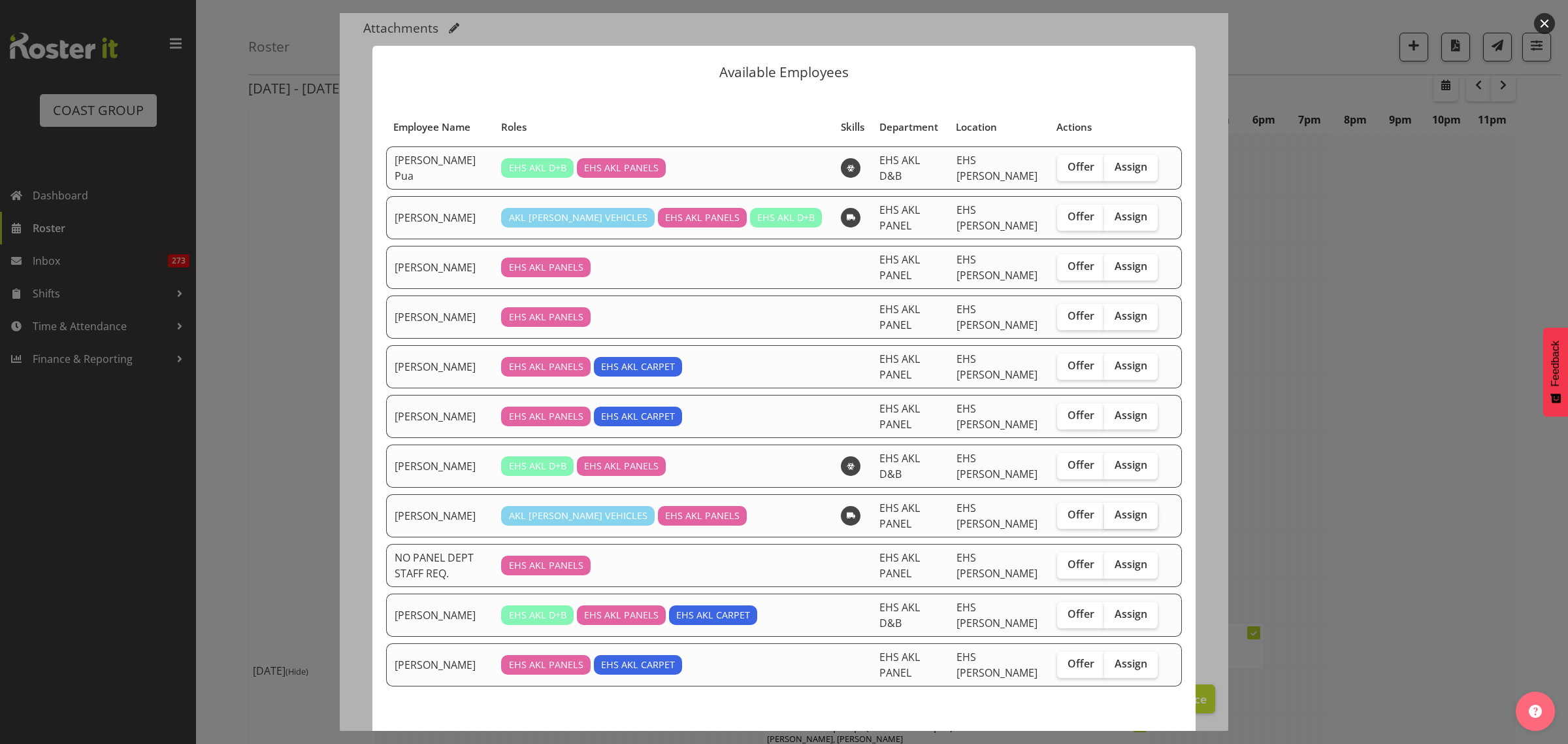
click at [1120, 507] on span "Assign" at bounding box center [1130, 514] width 33 height 13
click at [1113, 511] on input "Assign" at bounding box center [1108, 515] width 9 height 9
checkbox input "true"
click at [1095, 742] on span "Assign [PERSON_NAME]" at bounding box center [1107, 750] width 132 height 16
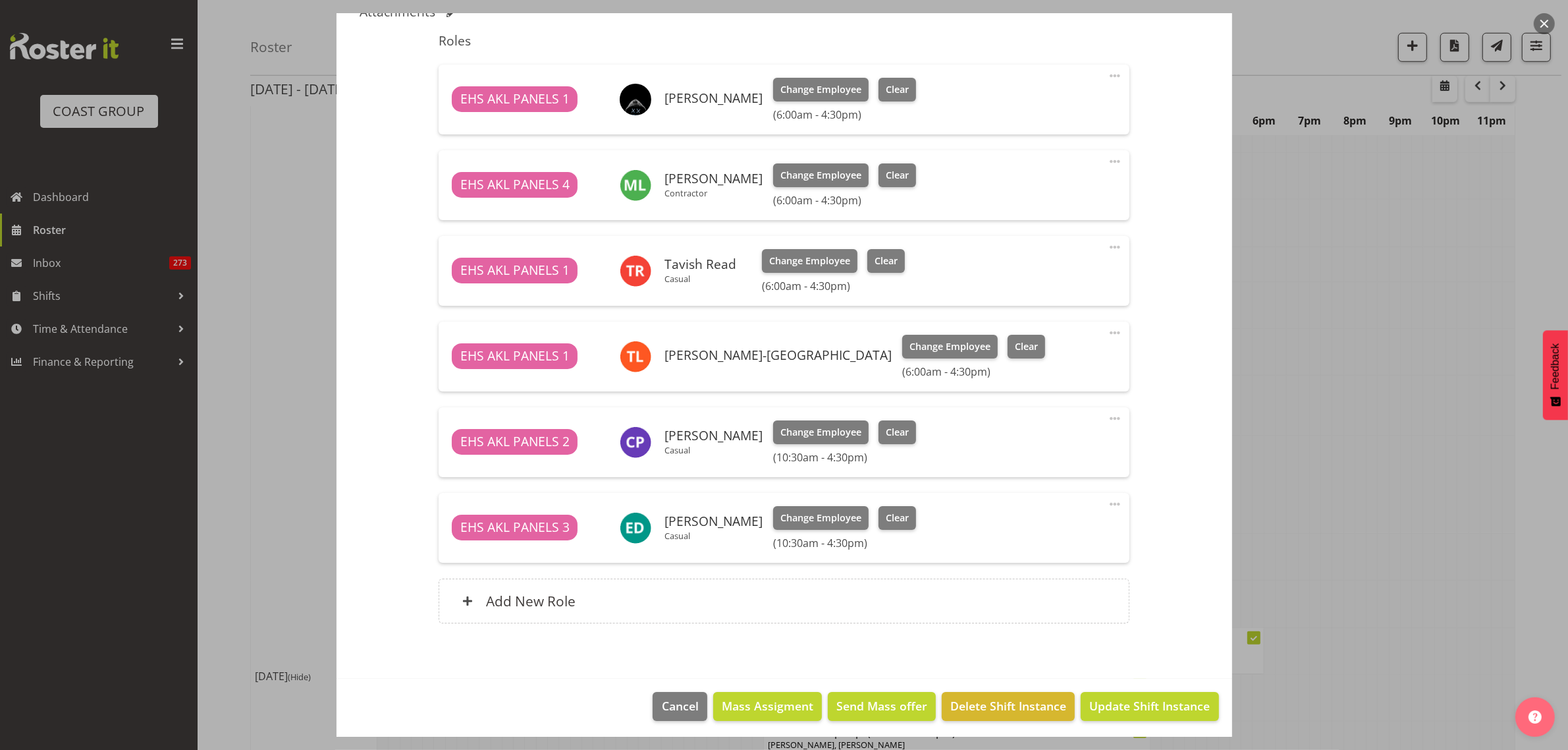
scroll to position [432, 0]
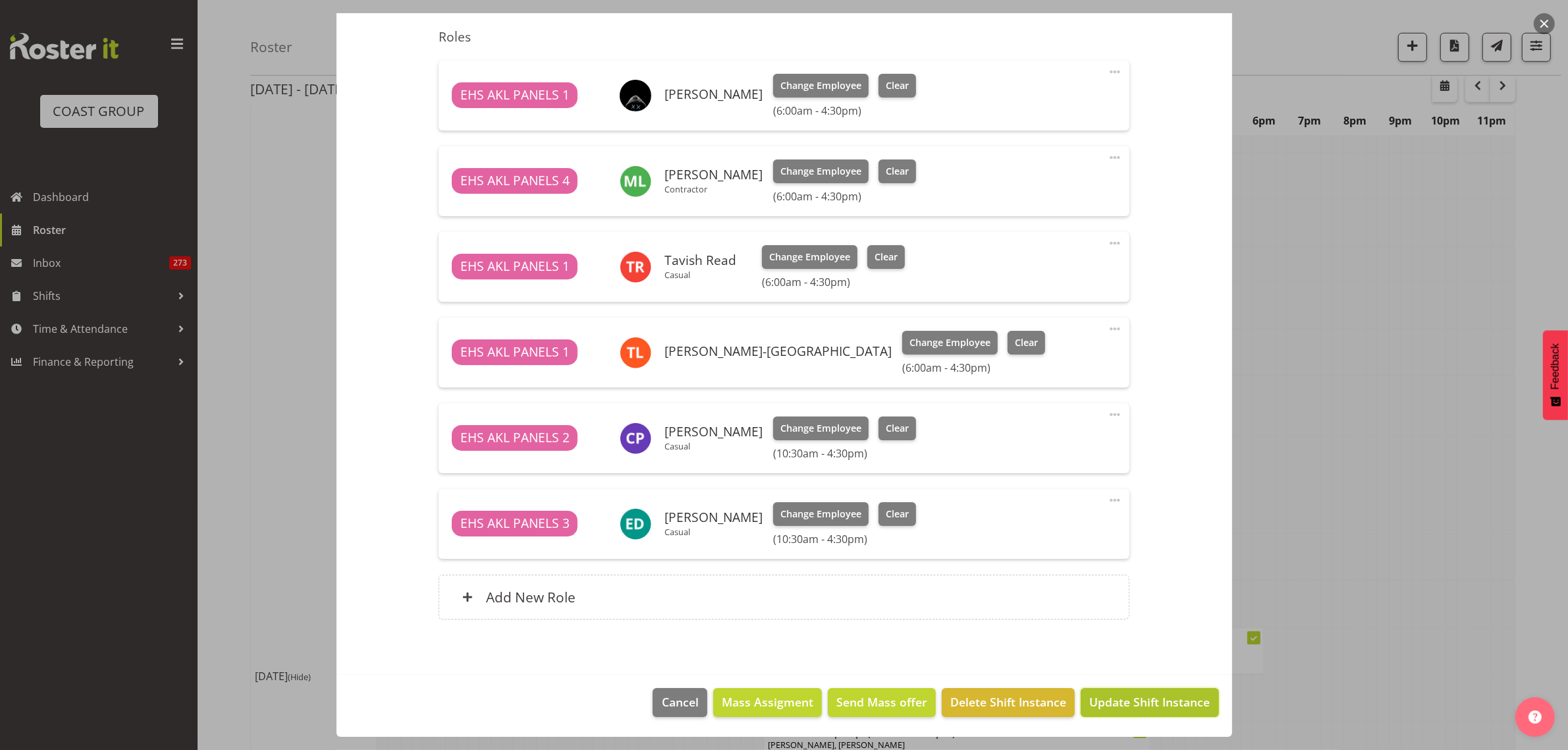
click at [1127, 708] on span "Update Shift Instance" at bounding box center [1150, 701] width 121 height 17
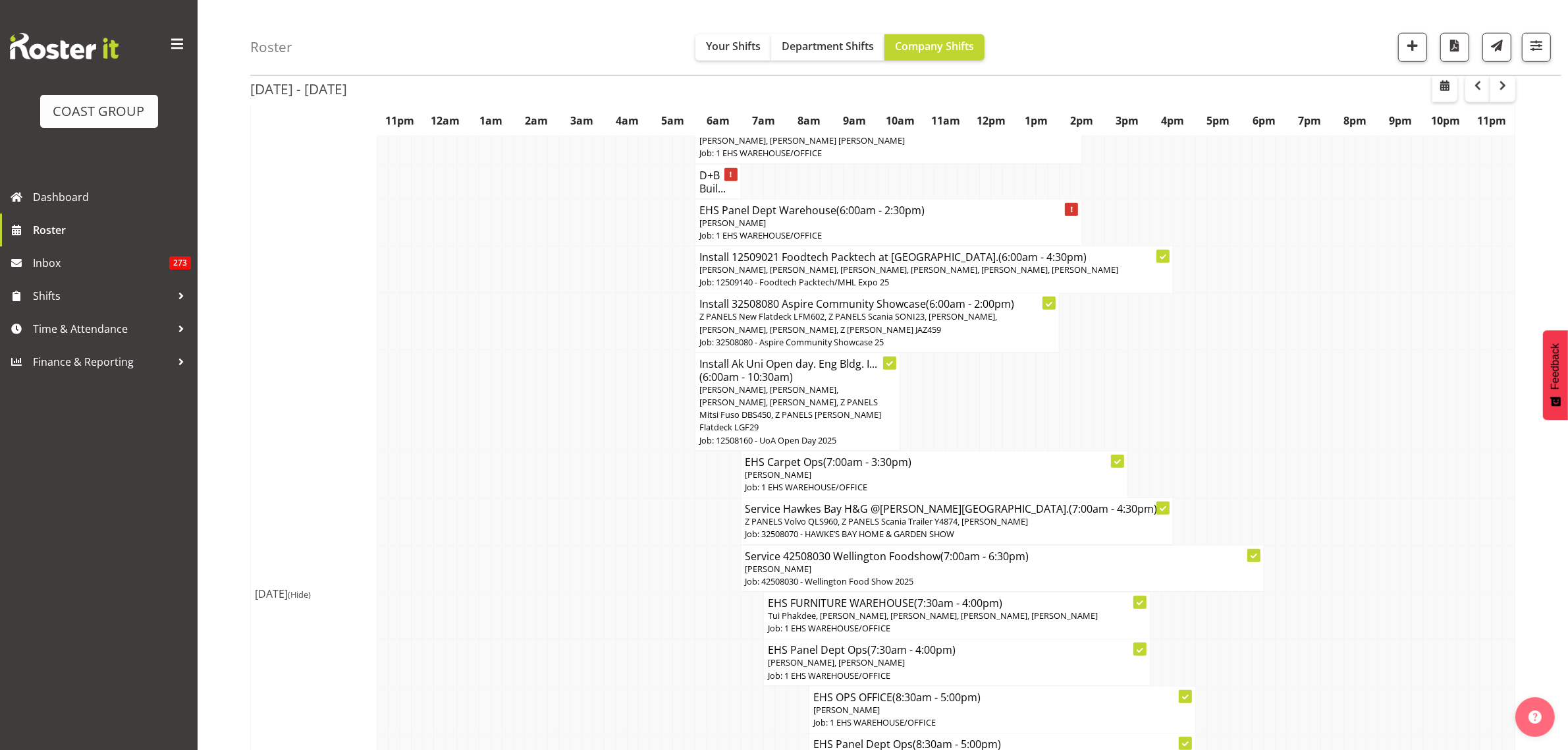
scroll to position [1482, 0]
